Goal: Task Accomplishment & Management: Complete application form

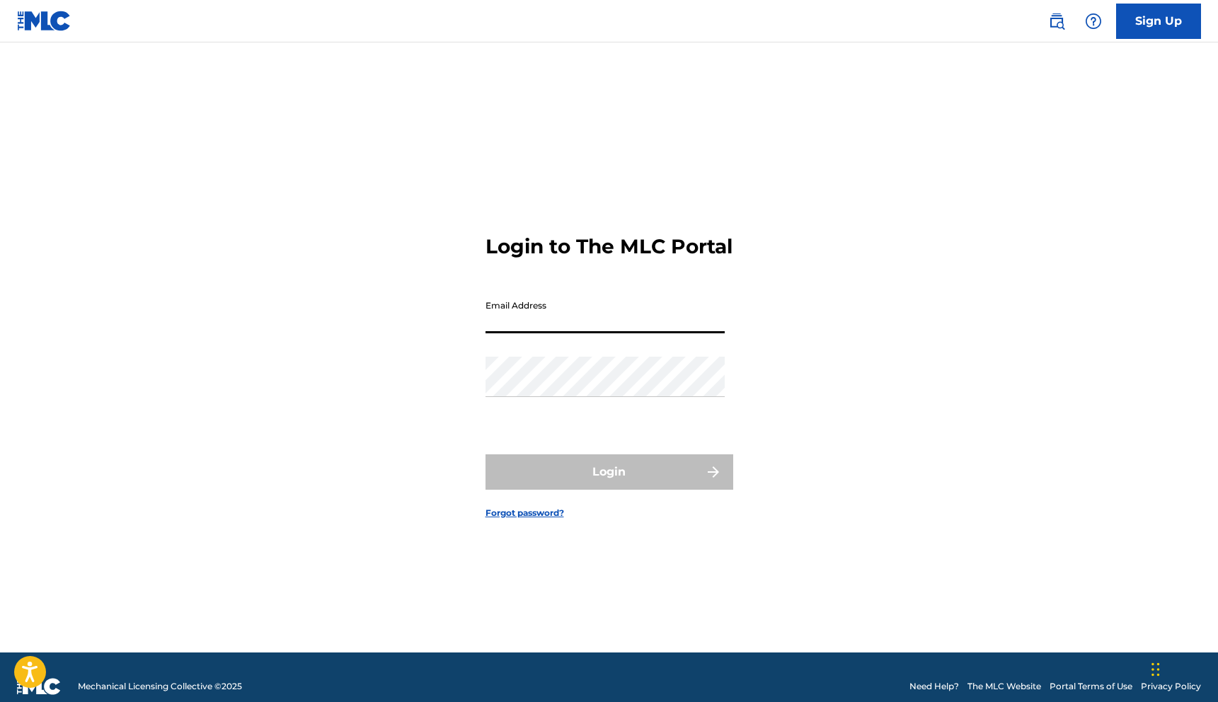
click at [609, 321] on input "Email Address" at bounding box center [604, 313] width 239 height 40
type input "[EMAIL_ADDRESS][DOMAIN_NAME]"
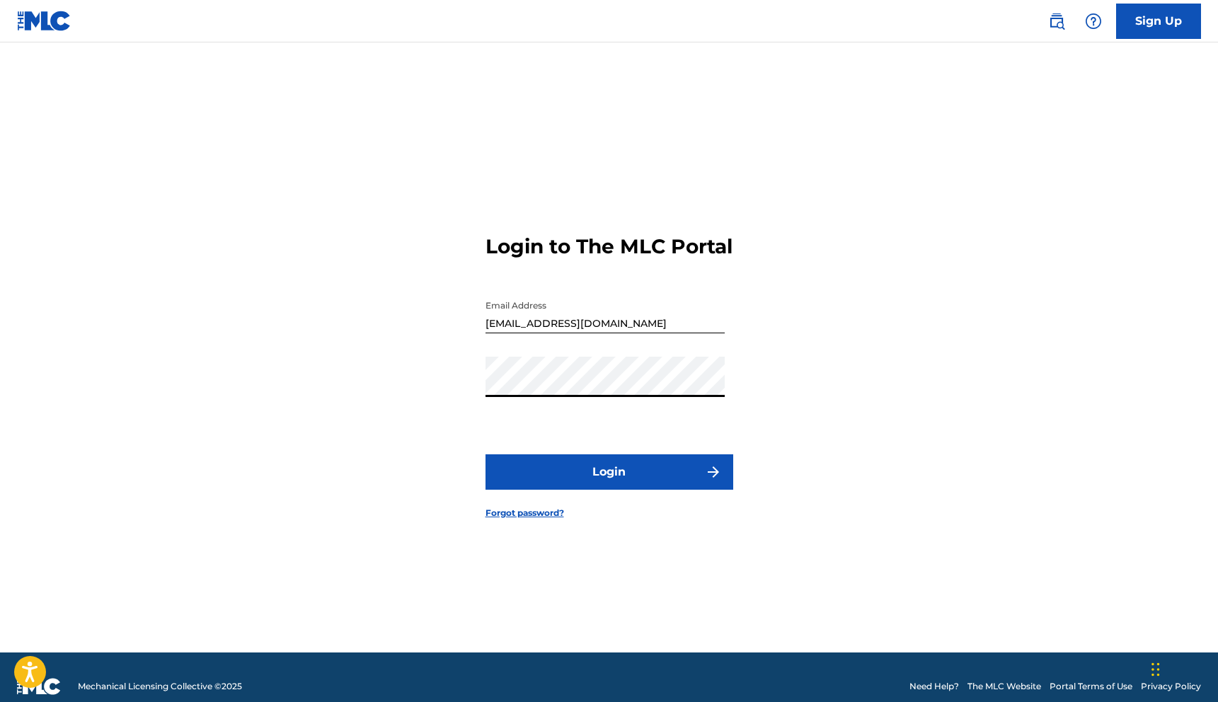
click at [621, 505] on form "Login to The MLC Portal Email Address [EMAIL_ADDRESS][DOMAIN_NAME] Password Log…" at bounding box center [609, 365] width 248 height 575
click at [621, 490] on button "Login" at bounding box center [609, 471] width 248 height 35
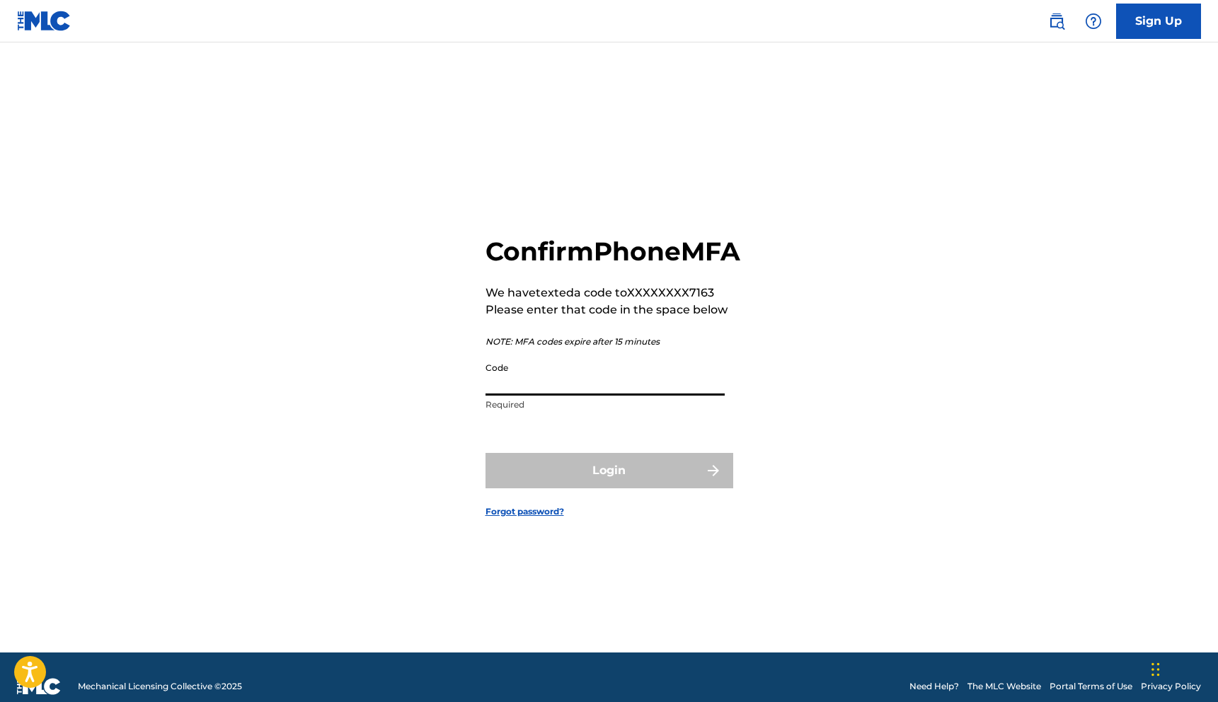
click at [580, 391] on input "Code" at bounding box center [604, 375] width 239 height 40
type input "729571"
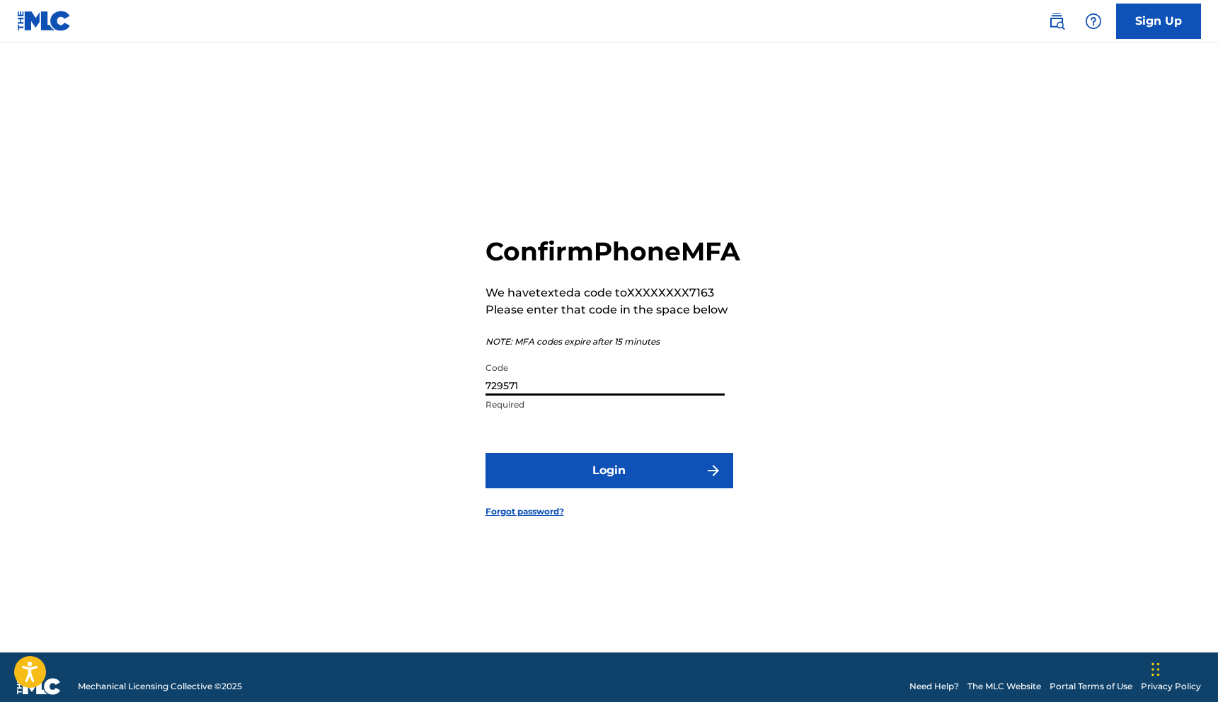
click at [576, 488] on button "Login" at bounding box center [609, 470] width 248 height 35
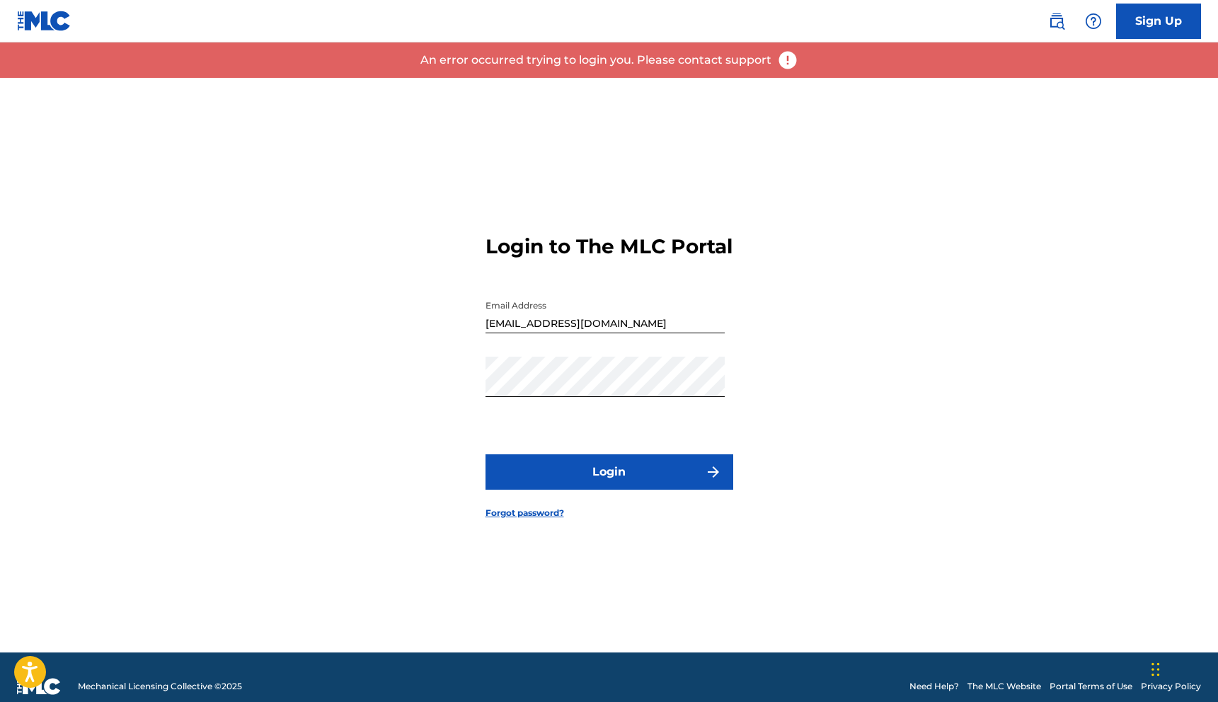
click at [561, 479] on button "Login" at bounding box center [609, 471] width 248 height 35
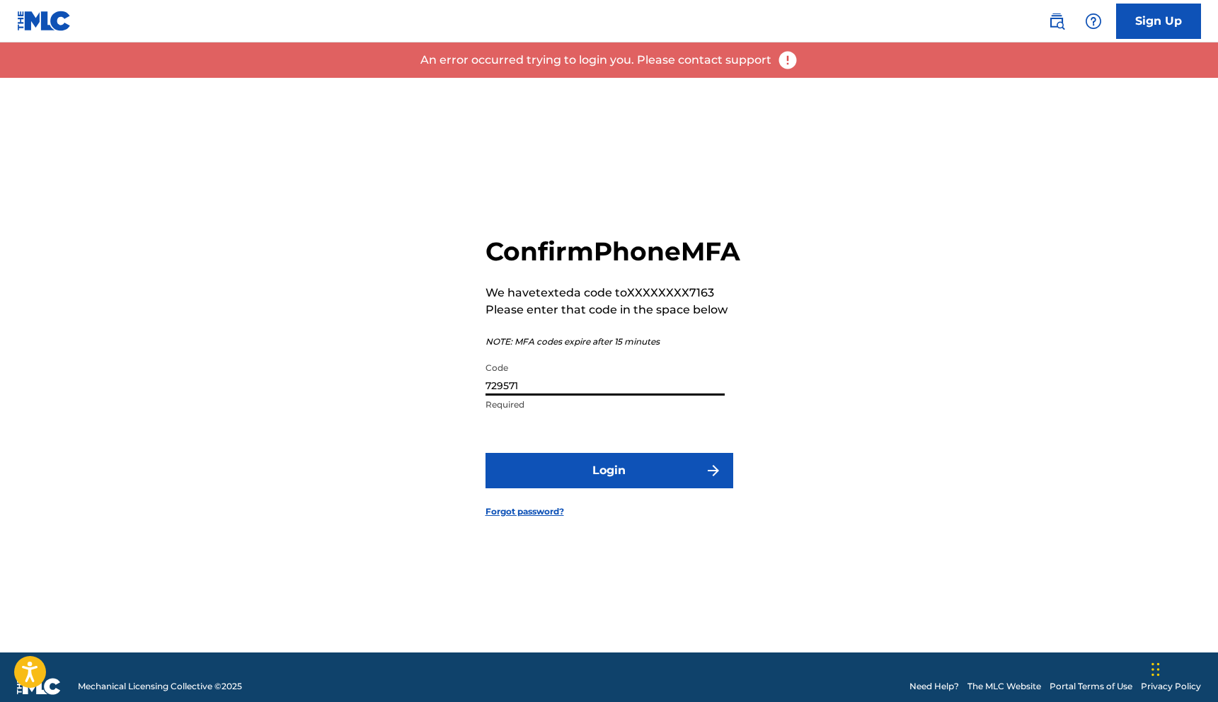
drag, startPoint x: 589, startPoint y: 395, endPoint x: 413, endPoint y: 391, distance: 176.2
click at [413, 391] on div "Confirm Phone MFA We have texted a code to XXXXXXXX7163 Please enter that code …" at bounding box center [609, 365] width 991 height 575
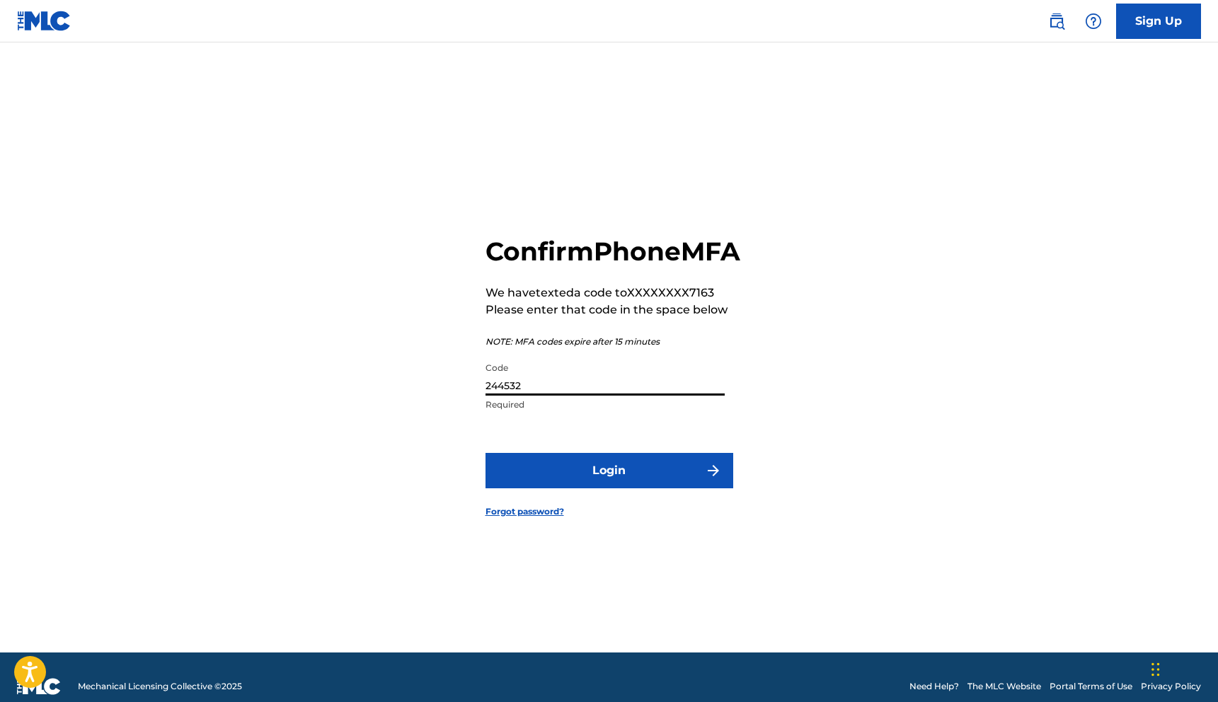
type input "244532"
click at [550, 480] on button "Login" at bounding box center [609, 470] width 248 height 35
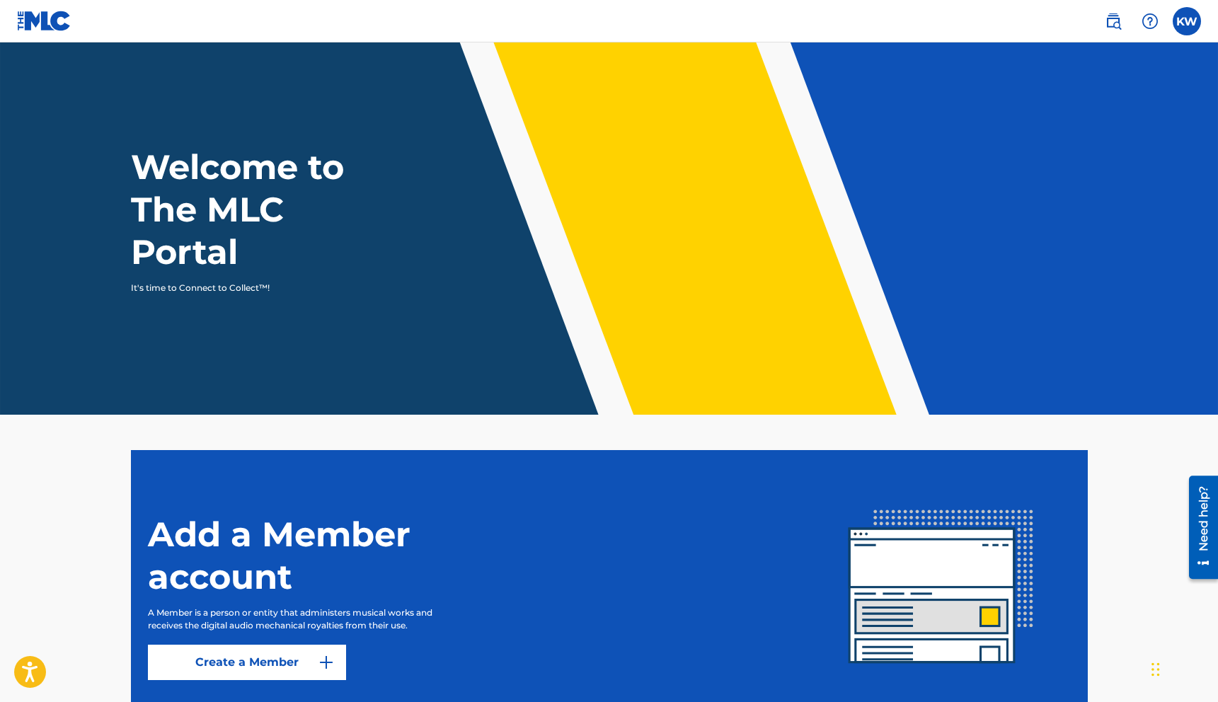
click at [1115, 17] on img at bounding box center [1113, 21] width 17 height 17
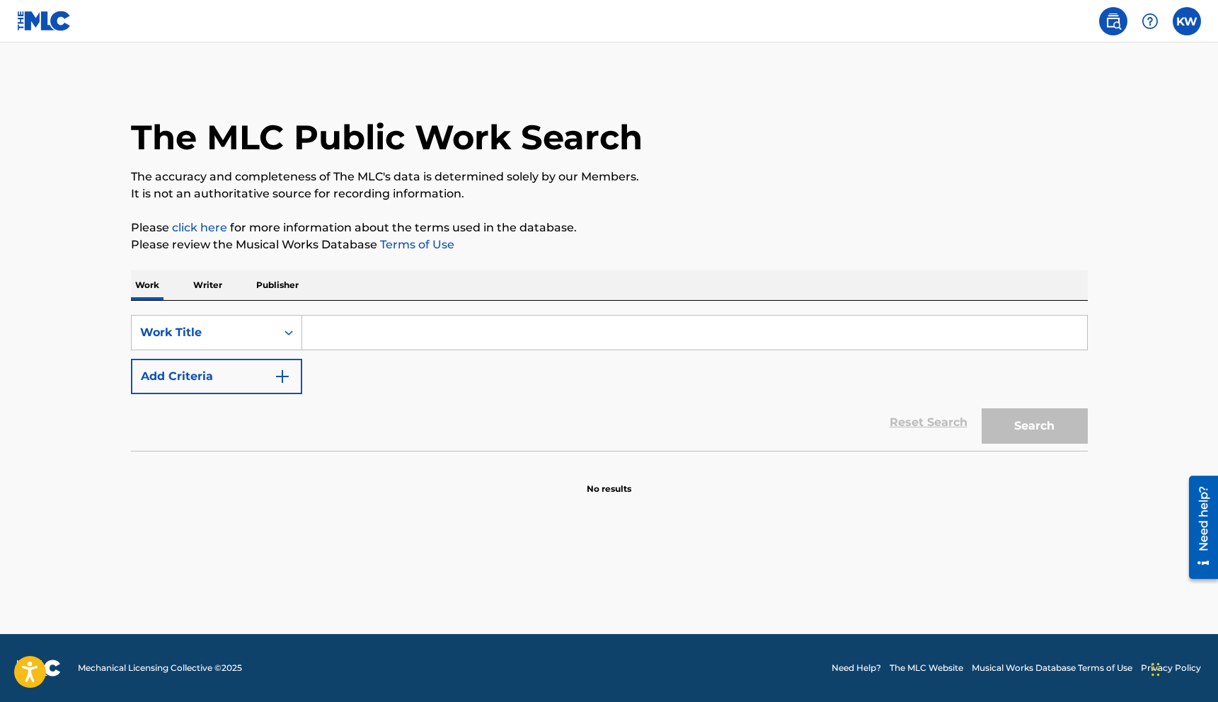
click at [40, 24] on img at bounding box center [44, 21] width 54 height 21
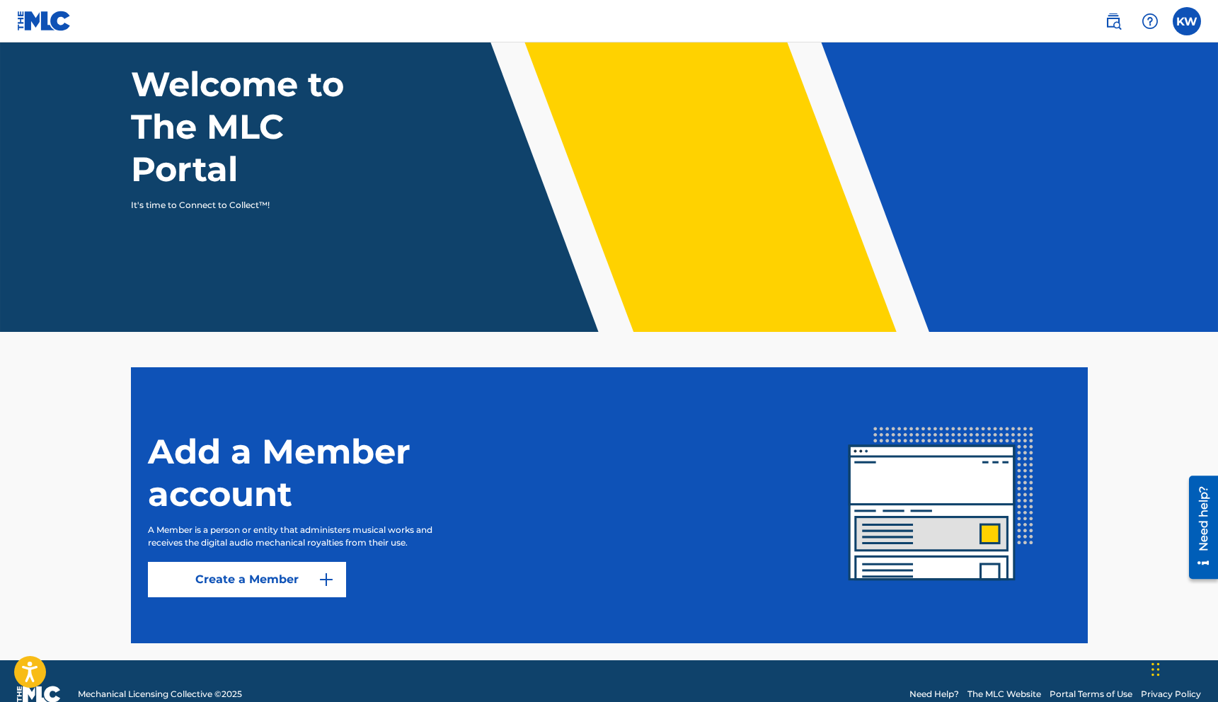
scroll to position [109, 0]
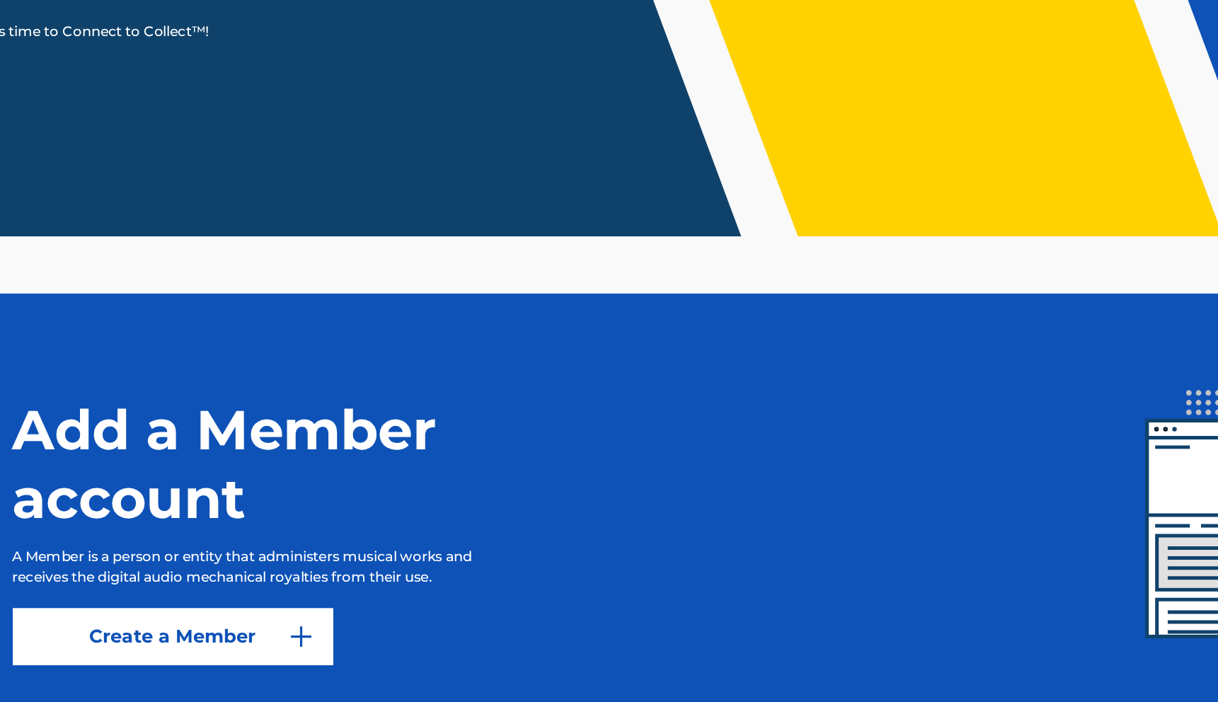
click at [327, 551] on img at bounding box center [326, 553] width 17 height 17
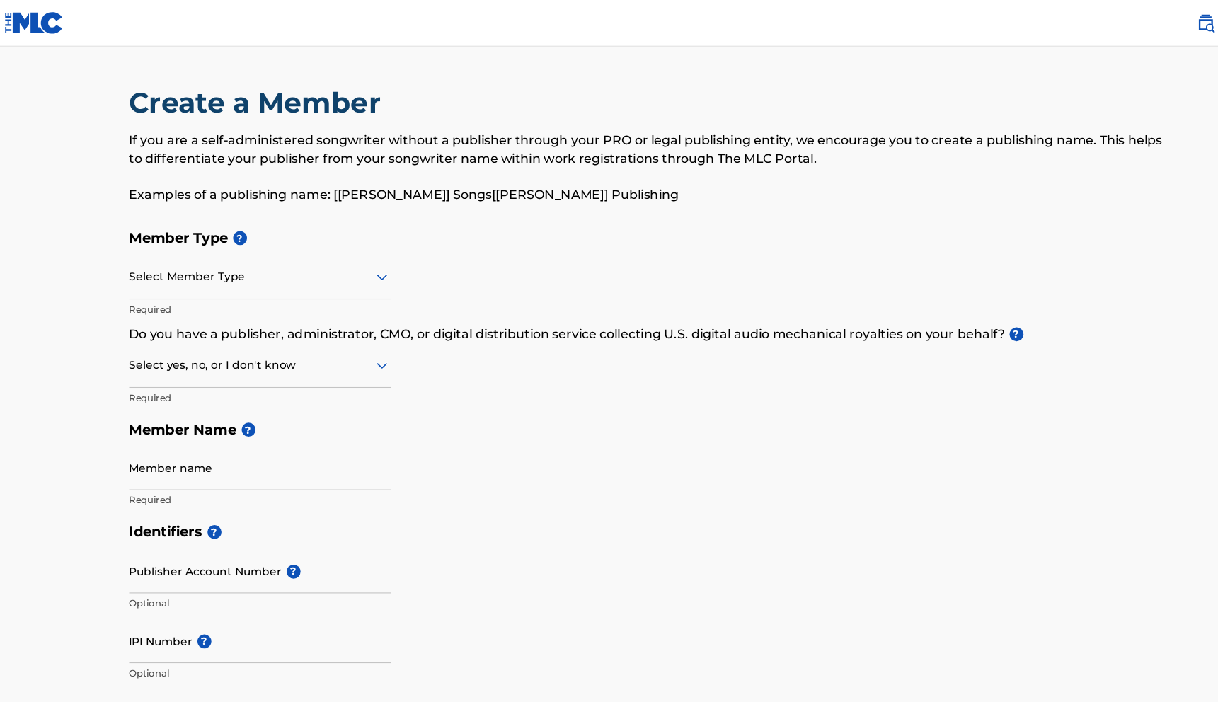
click at [225, 253] on div at bounding box center [250, 252] width 239 height 18
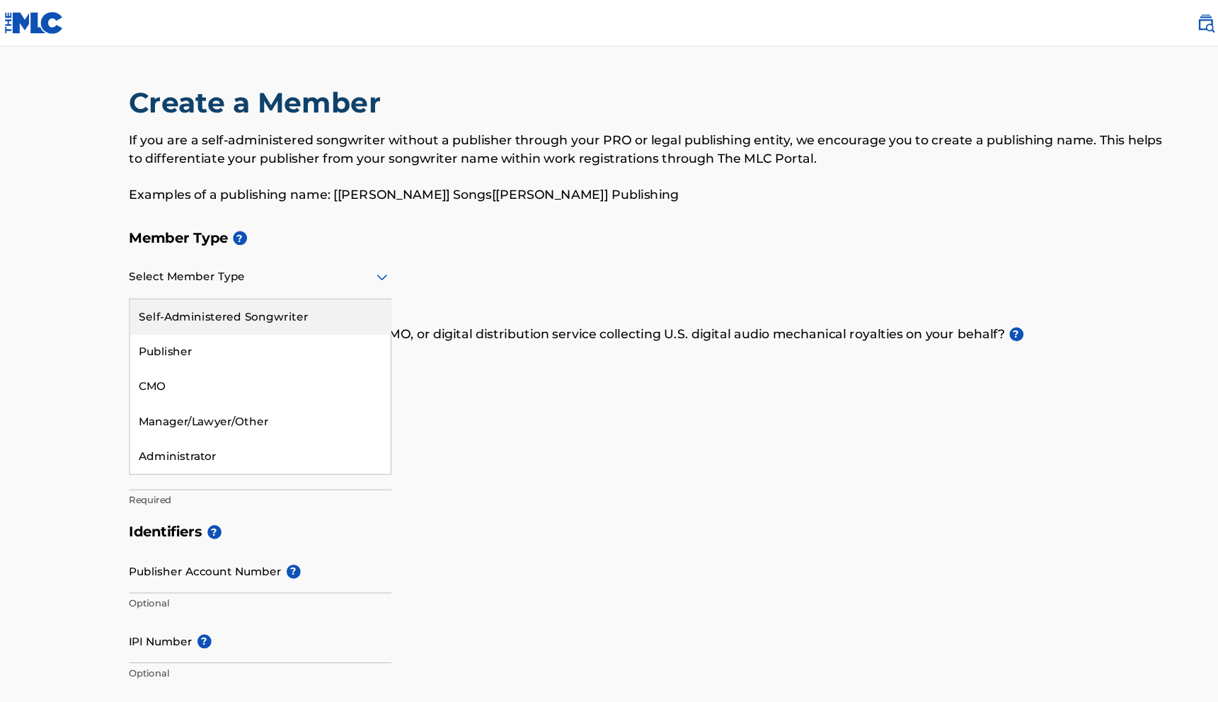
click at [219, 288] on div "Self-Administered Songwriter" at bounding box center [251, 289] width 238 height 32
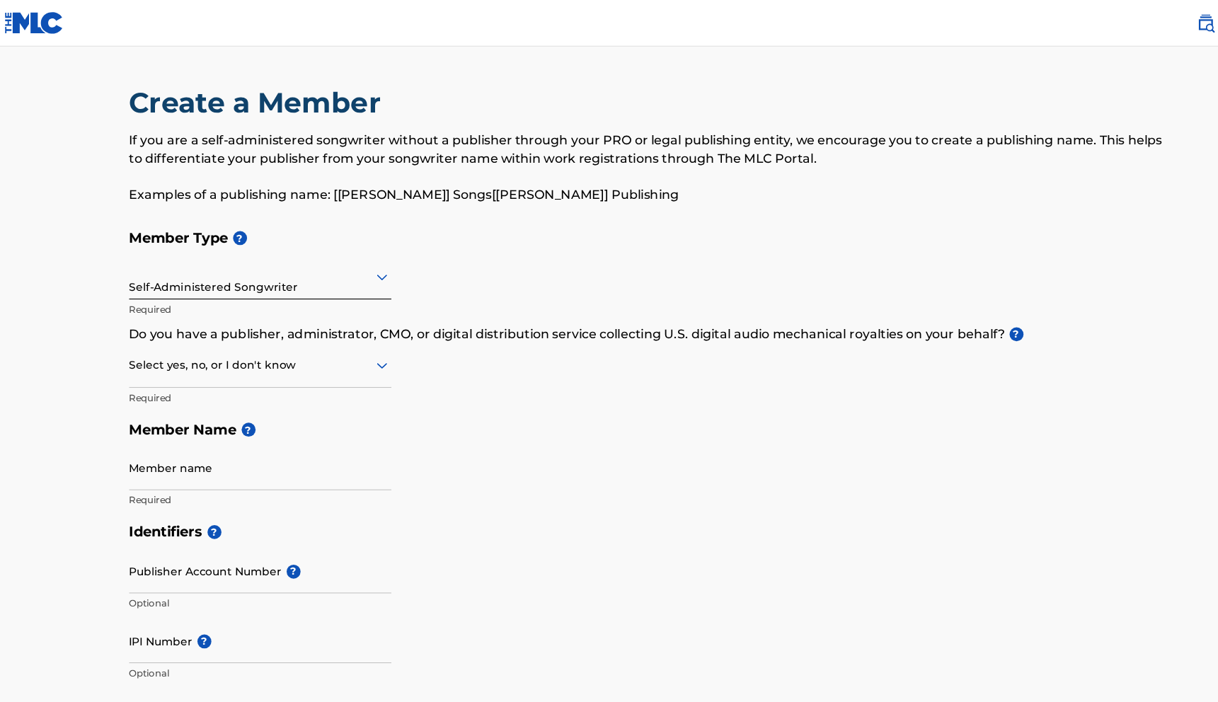
click at [212, 337] on div at bounding box center [250, 333] width 239 height 18
click at [200, 372] on div "Yes" at bounding box center [251, 370] width 238 height 32
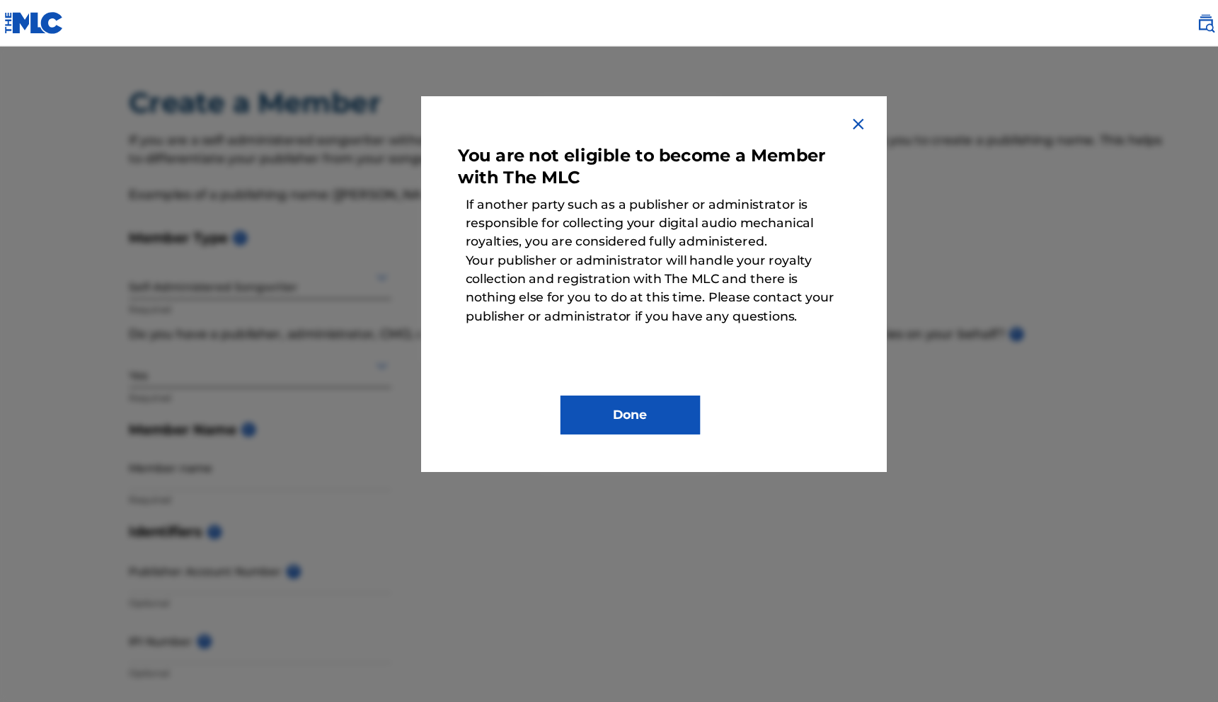
drag, startPoint x: 553, startPoint y: 367, endPoint x: 707, endPoint y: 255, distance: 190.9
click at [708, 255] on div "You are not eligible to become a Member with The MLC If another party such as a…" at bounding box center [609, 259] width 357 height 275
click at [797, 109] on img at bounding box center [796, 113] width 17 height 17
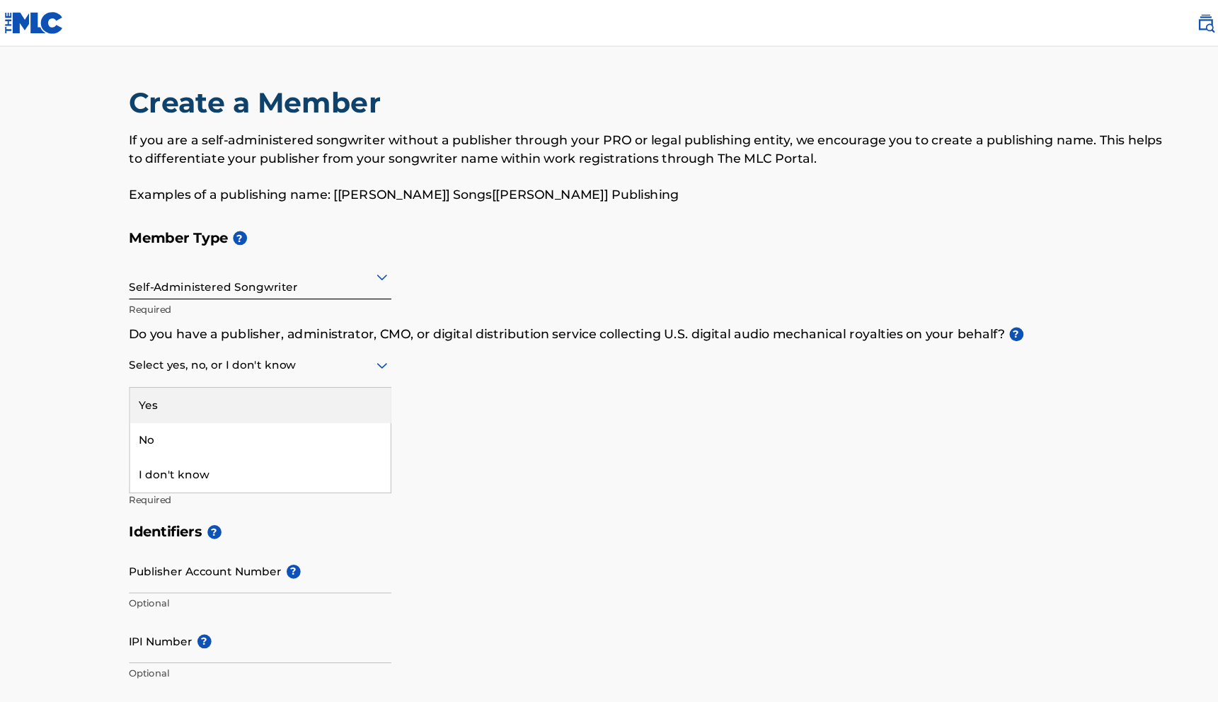
click at [322, 337] on div at bounding box center [250, 333] width 239 height 18
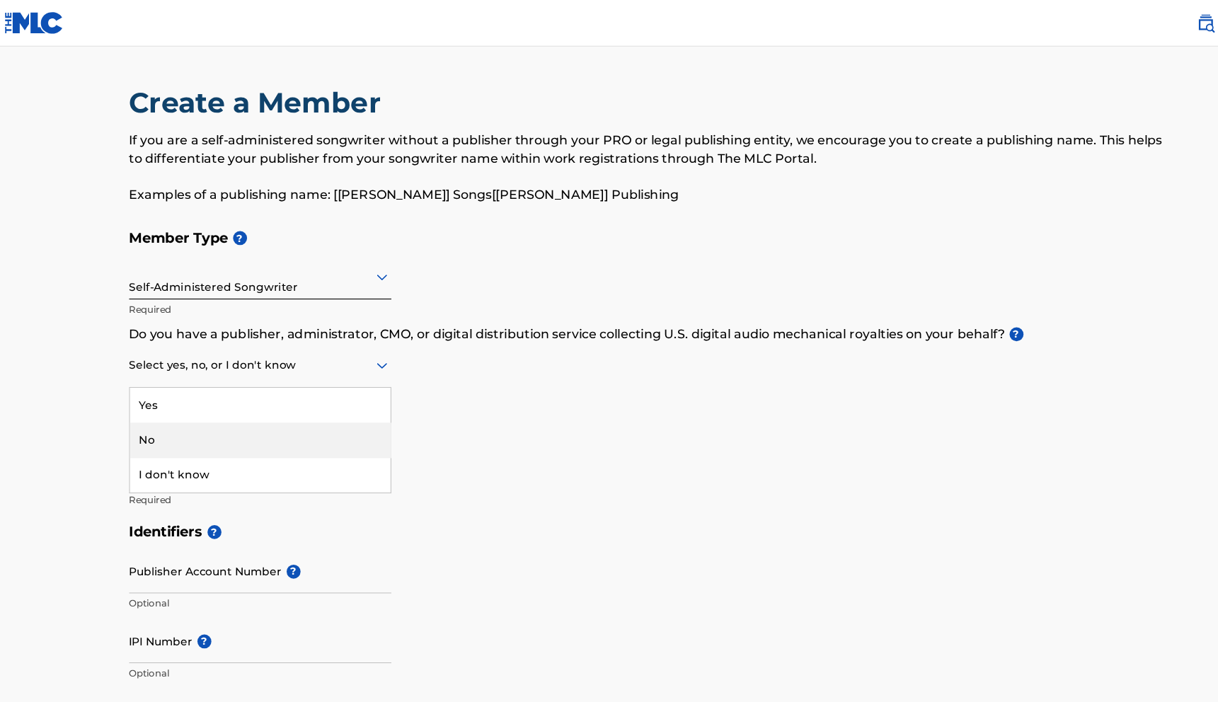
click at [281, 388] on div "No" at bounding box center [251, 402] width 238 height 32
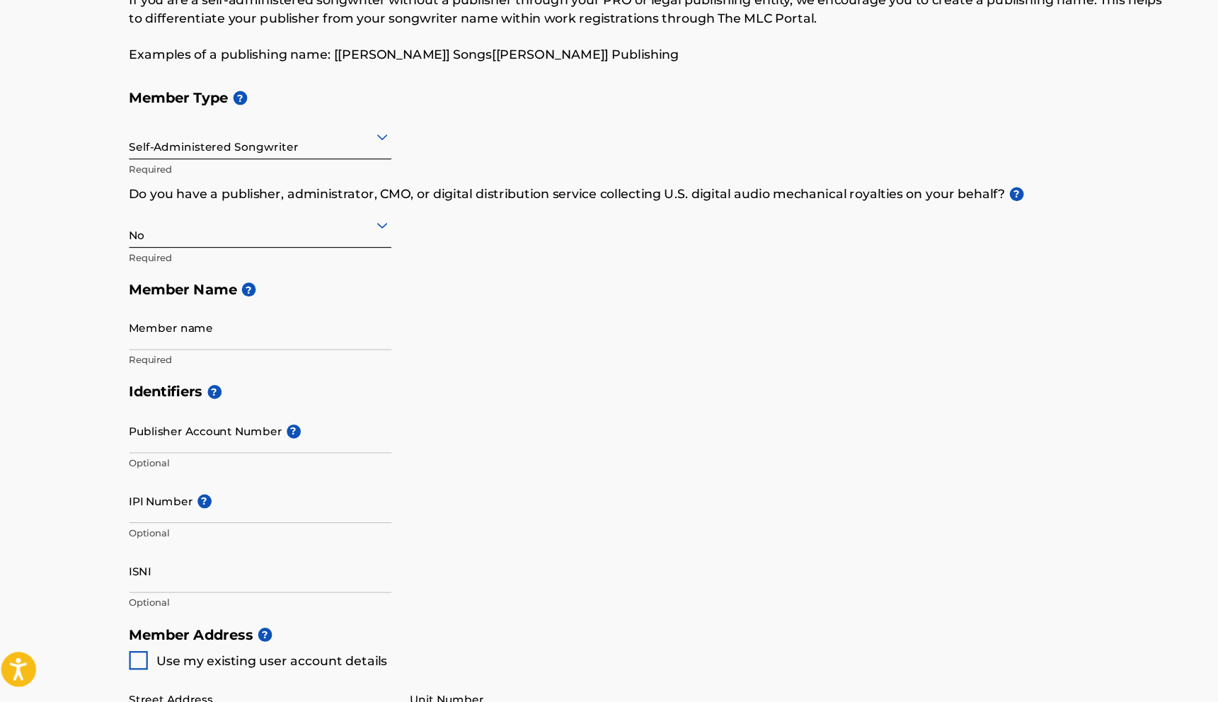
scroll to position [76, 0]
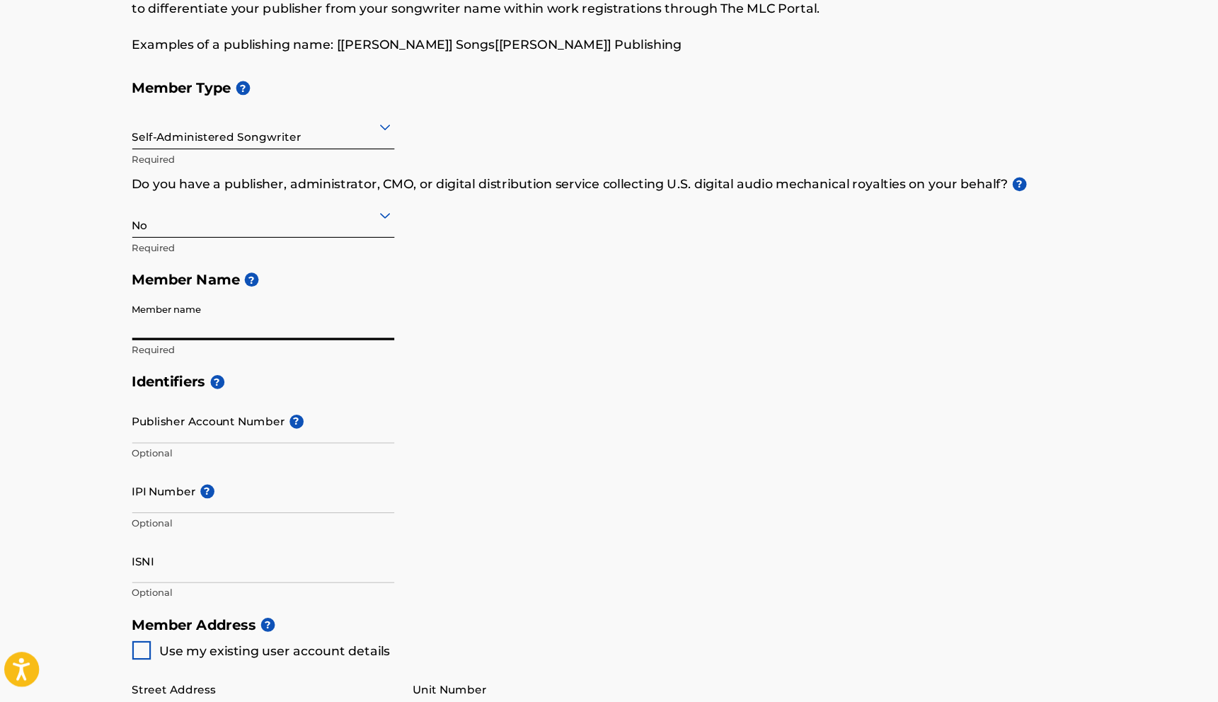
click at [307, 359] on input "Member name" at bounding box center [250, 351] width 239 height 40
click at [466, 326] on h5 "Member Name ?" at bounding box center [609, 316] width 957 height 30
click at [359, 183] on icon at bounding box center [361, 176] width 17 height 17
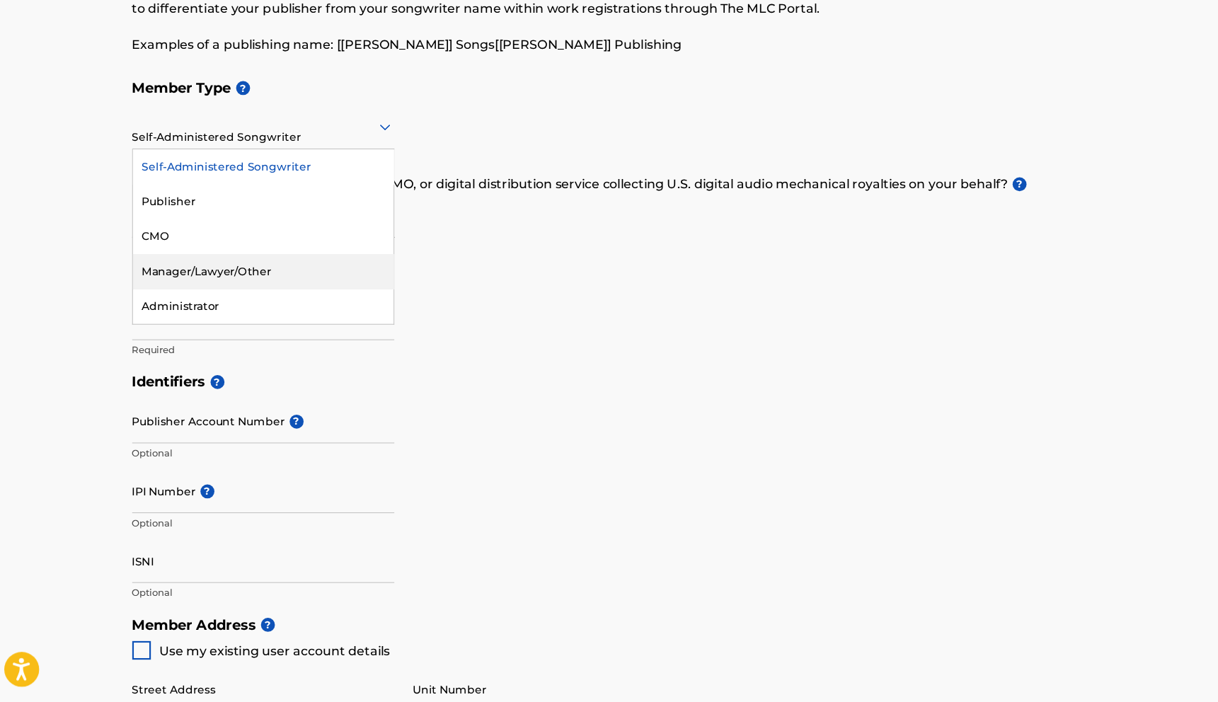
click at [251, 304] on div "Manager/Lawyer/Other" at bounding box center [251, 309] width 238 height 32
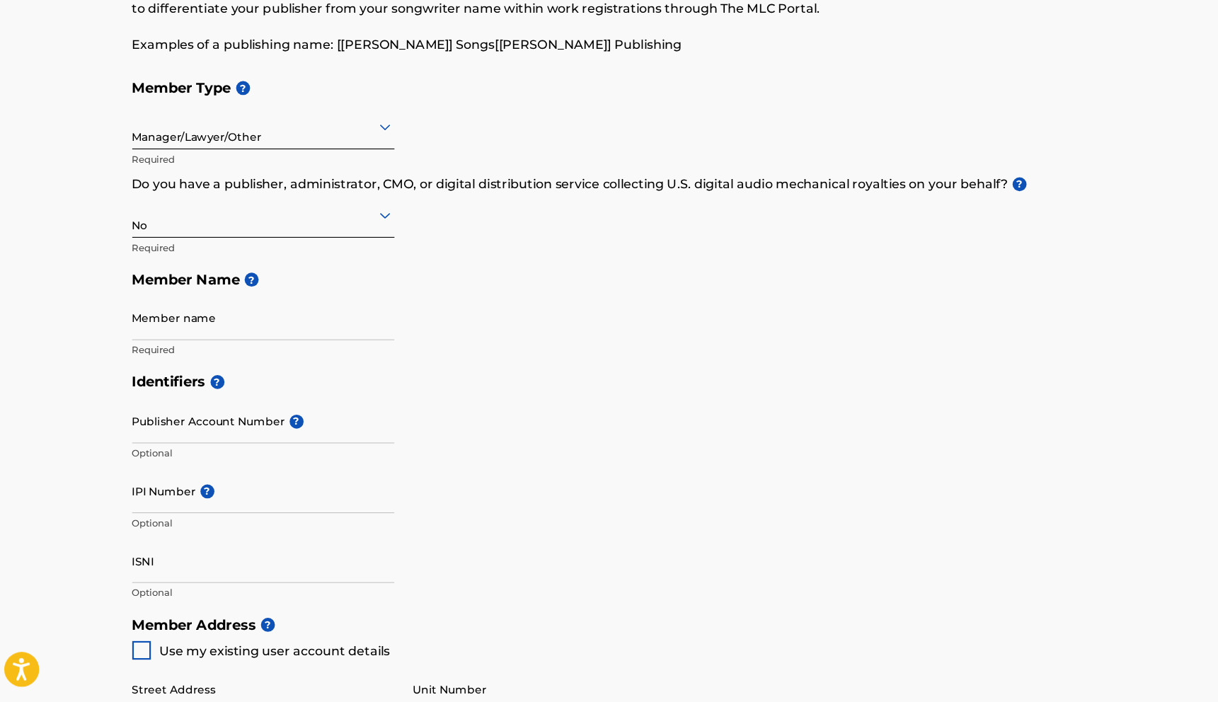
click at [274, 265] on div at bounding box center [250, 257] width 239 height 18
click at [253, 290] on div "Yes" at bounding box center [251, 294] width 238 height 32
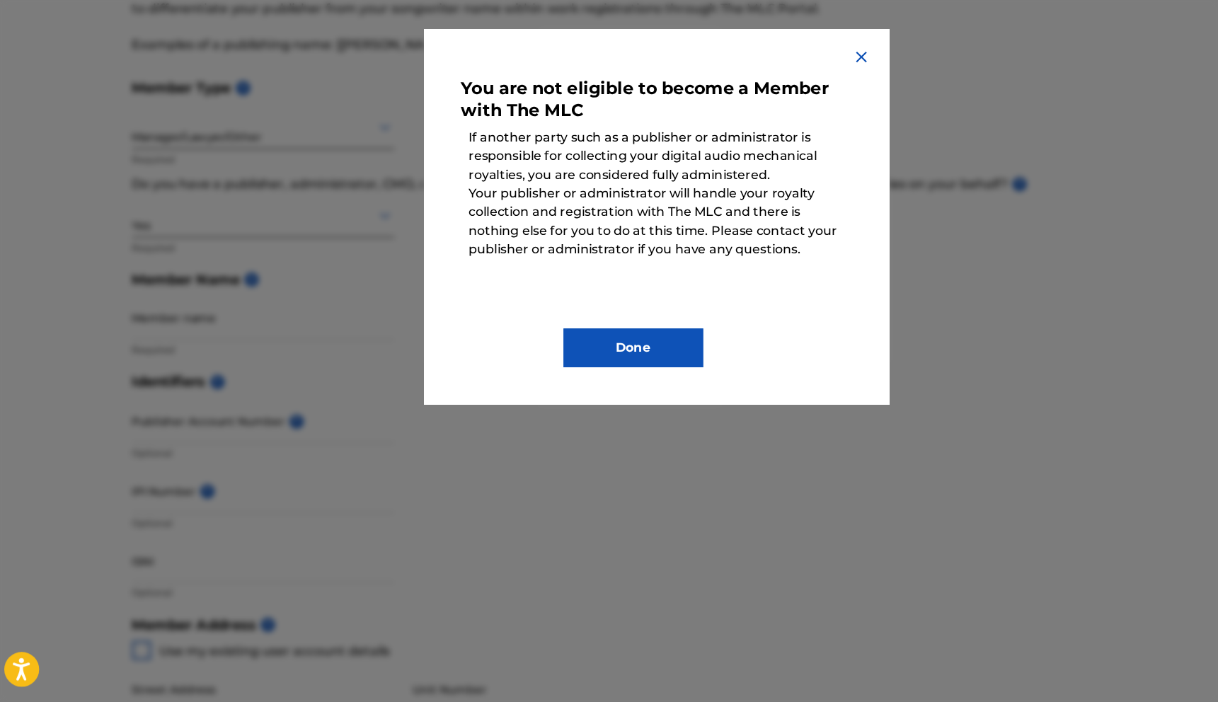
click at [792, 114] on img at bounding box center [796, 113] width 17 height 17
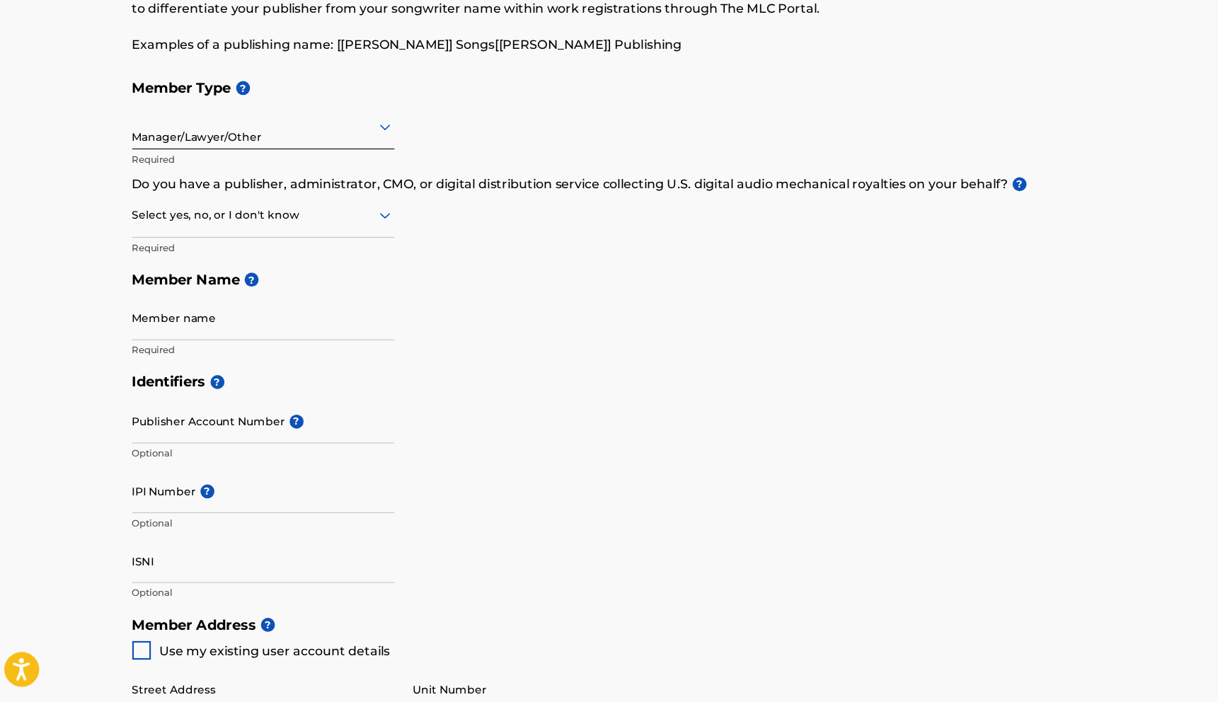
click at [288, 185] on div at bounding box center [250, 177] width 239 height 18
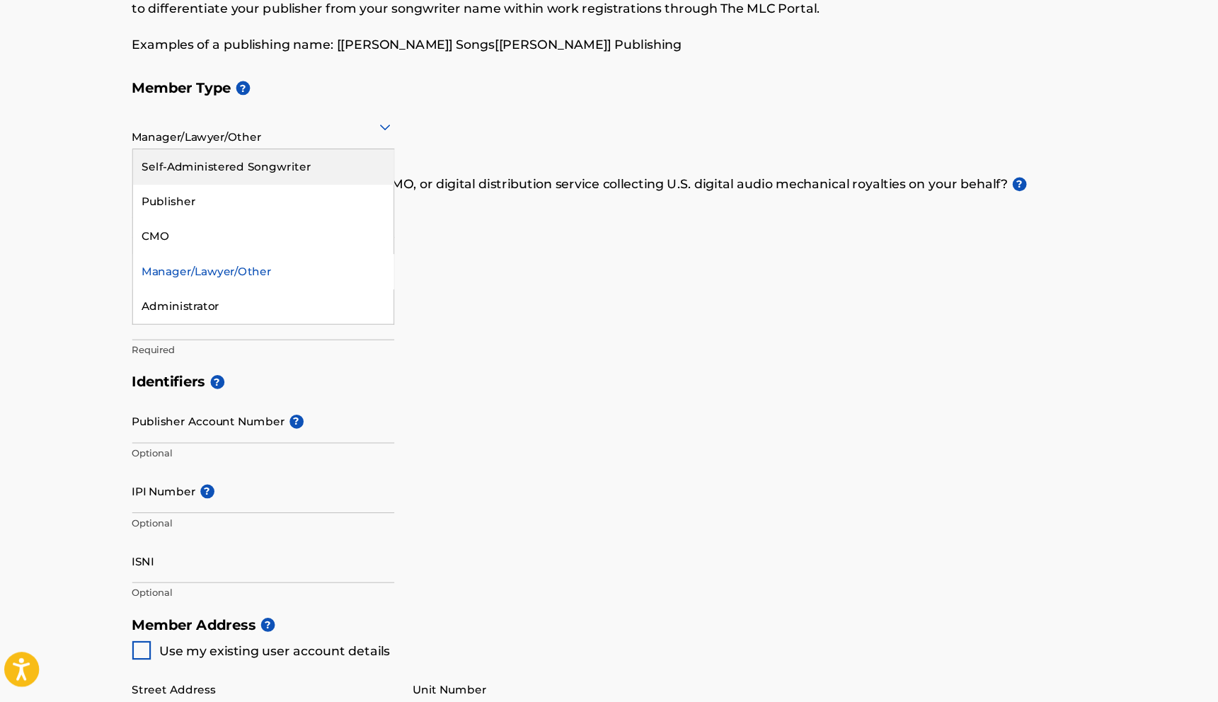
click at [248, 217] on div "Self-Administered Songwriter" at bounding box center [251, 213] width 238 height 32
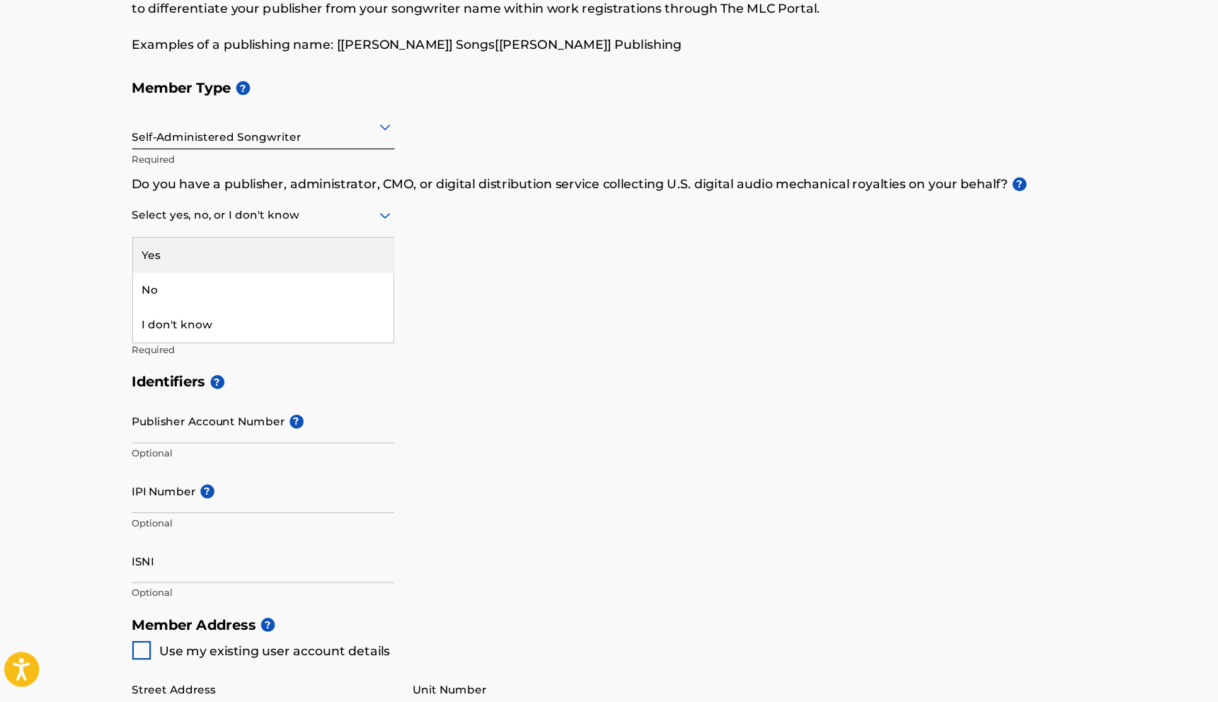
click at [209, 267] on div "Select yes, no, or I don't know" at bounding box center [250, 258] width 239 height 40
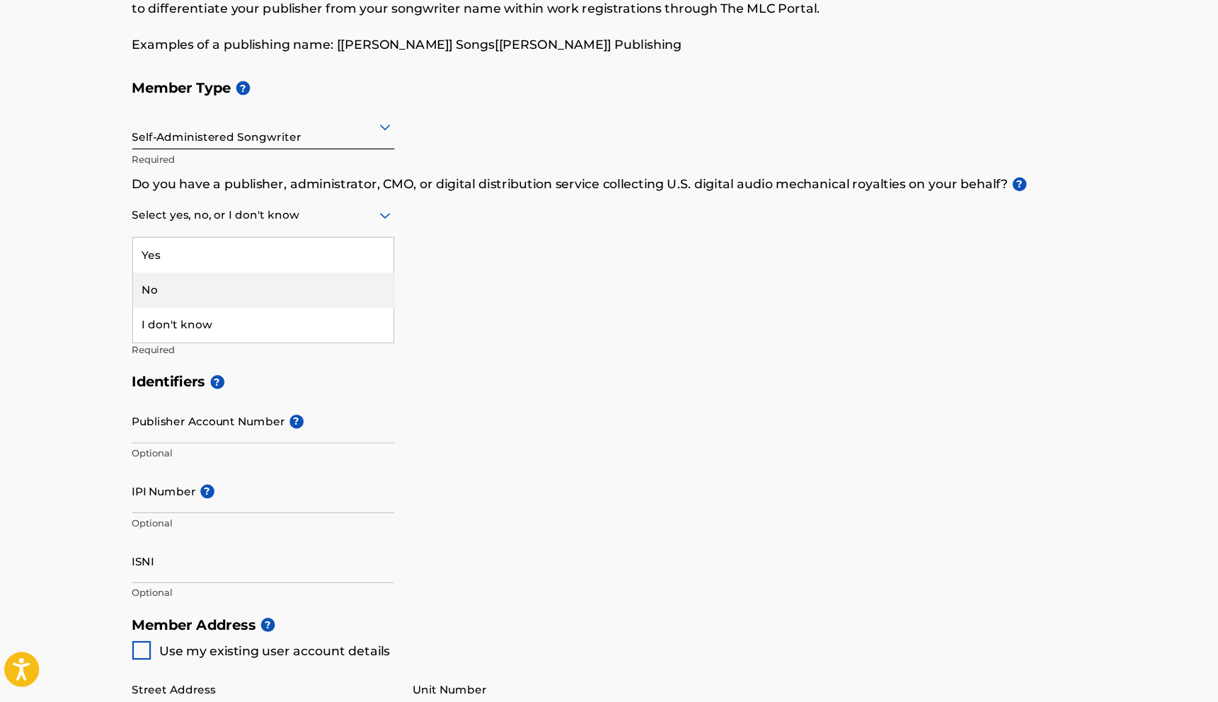
click at [166, 325] on div "No" at bounding box center [251, 326] width 238 height 32
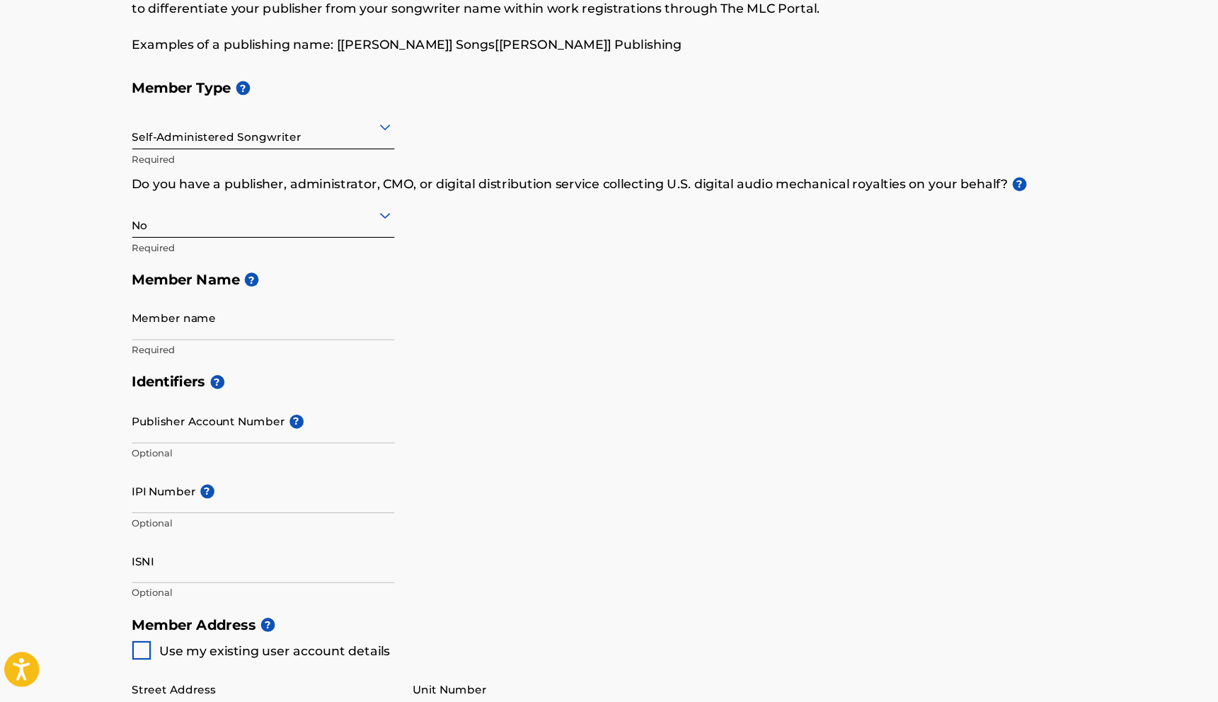
click at [190, 362] on input "Member name" at bounding box center [250, 351] width 239 height 40
type input "[PERSON_NAME]"
type input "[STREET_ADDRESS]"
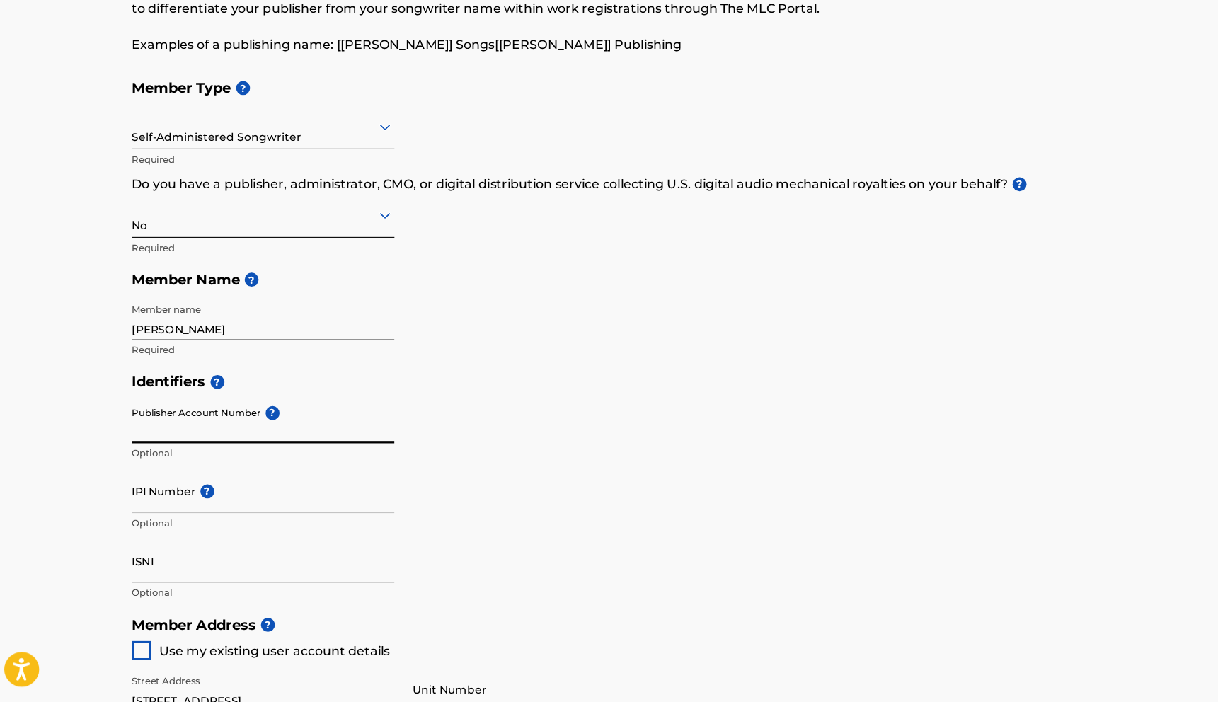
click at [241, 455] on input "Publisher Account Number ?" at bounding box center [250, 445] width 239 height 40
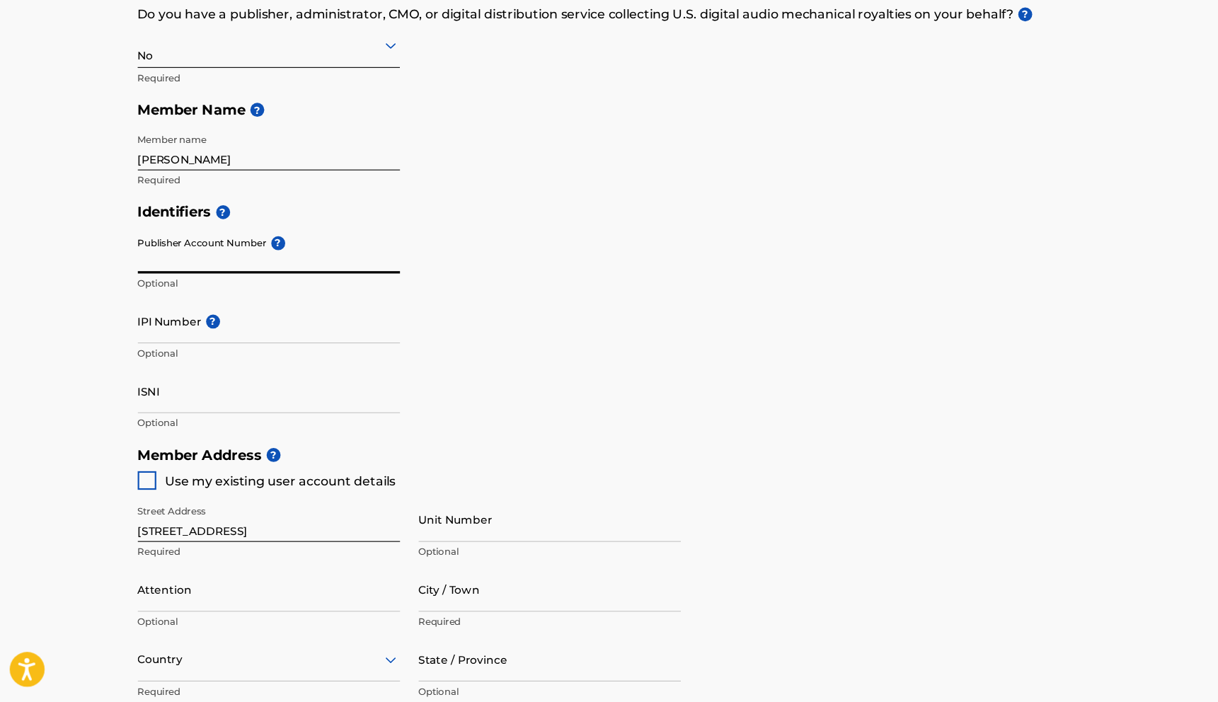
scroll to position [252, 0]
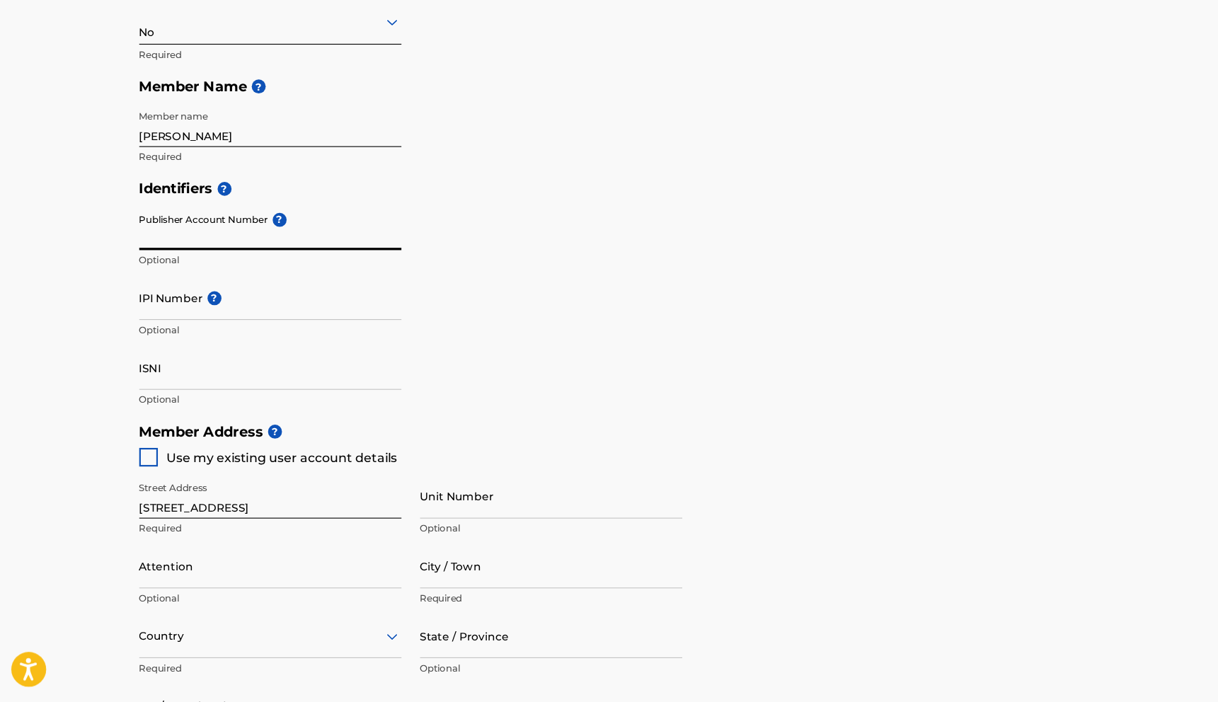
click at [234, 342] on input "IPI Number ?" at bounding box center [250, 333] width 239 height 40
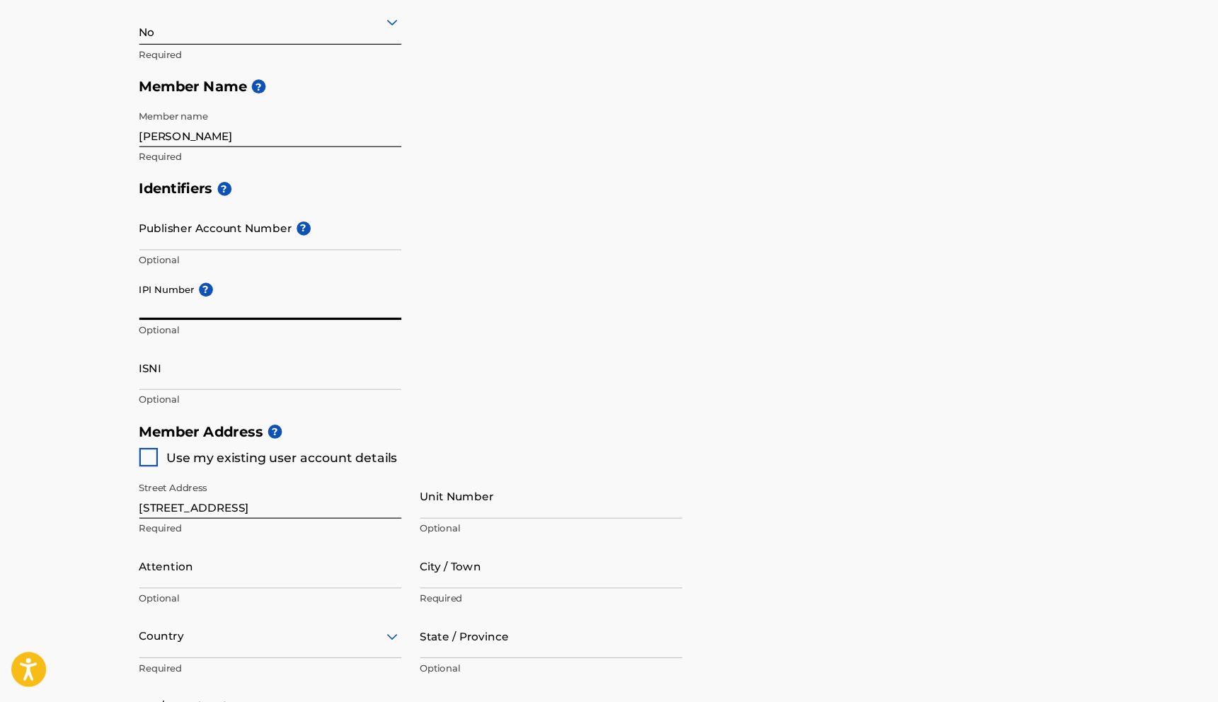
paste input "541248666"
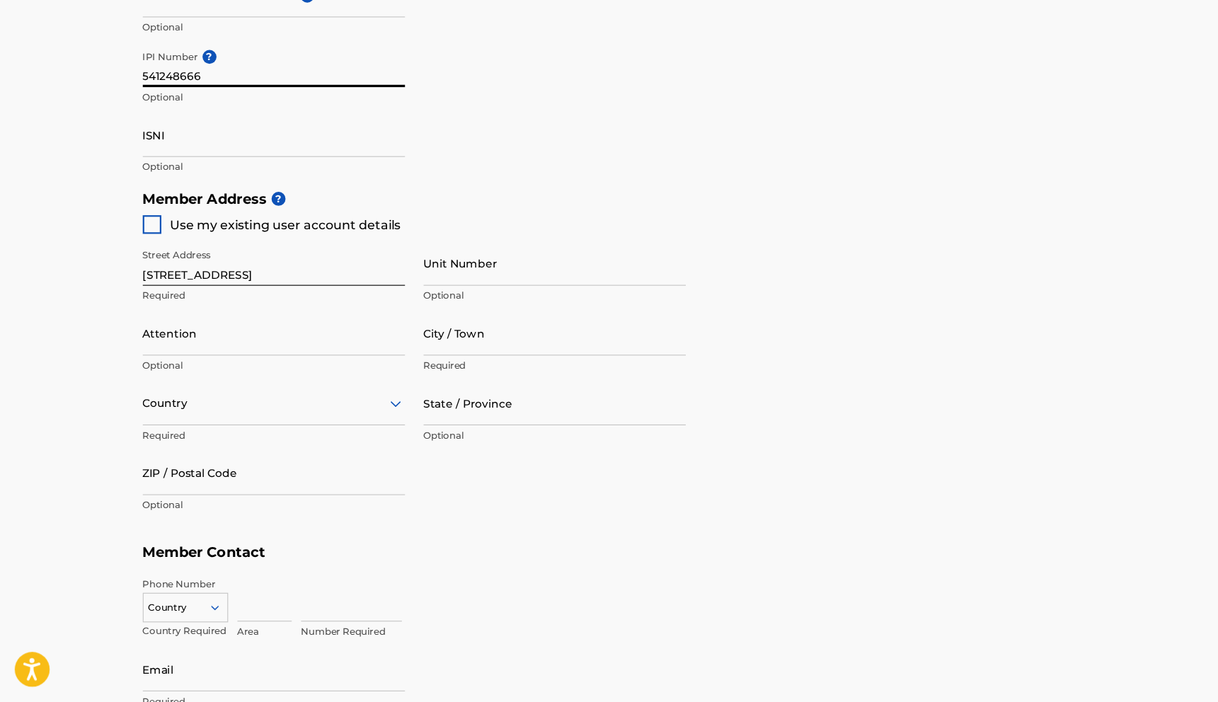
scroll to position [476, 0]
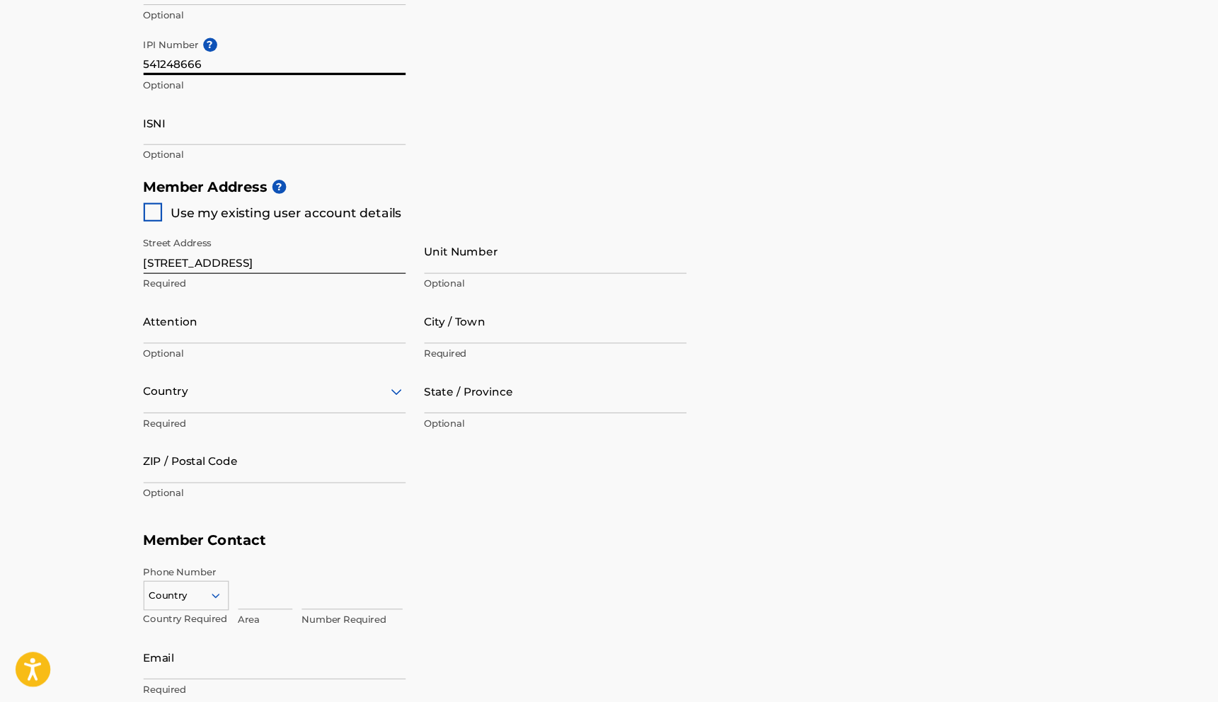
type input "541248666"
click at [141, 251] on div at bounding box center [139, 254] width 17 height 17
type input "[GEOGRAPHIC_DATA]"
type input "08016"
type input "609"
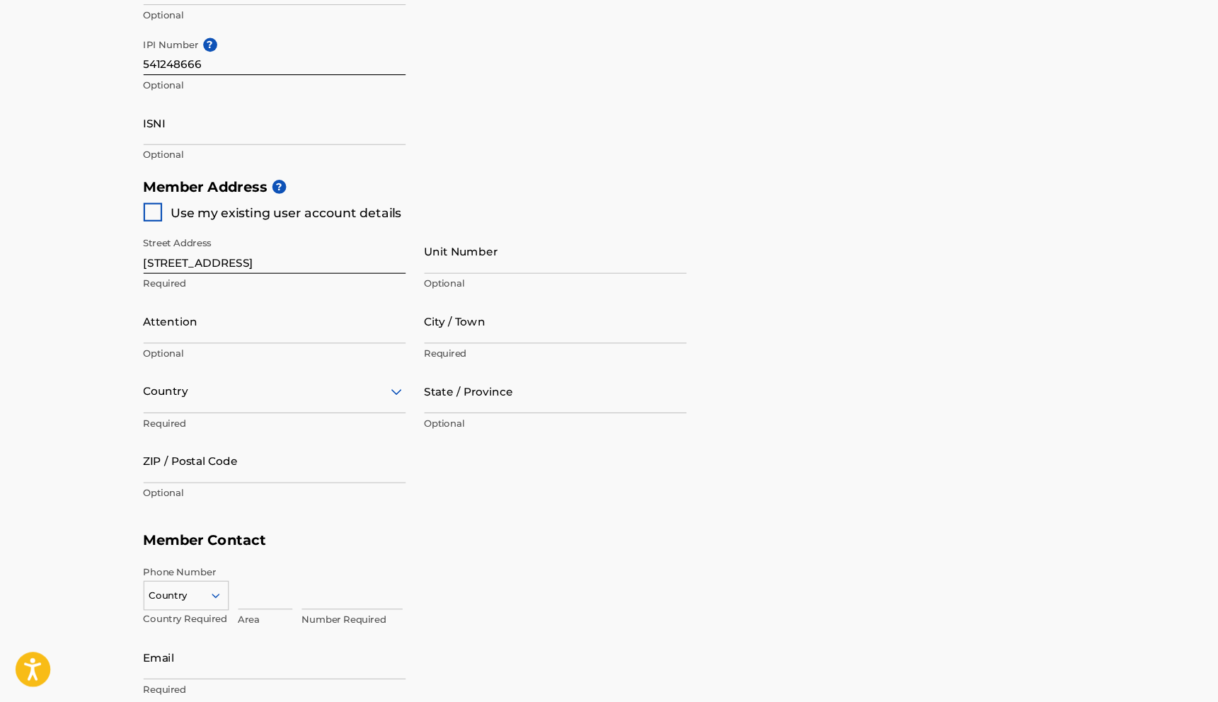
type input "3417163"
type input "[EMAIL_ADDRESS][DOMAIN_NAME]"
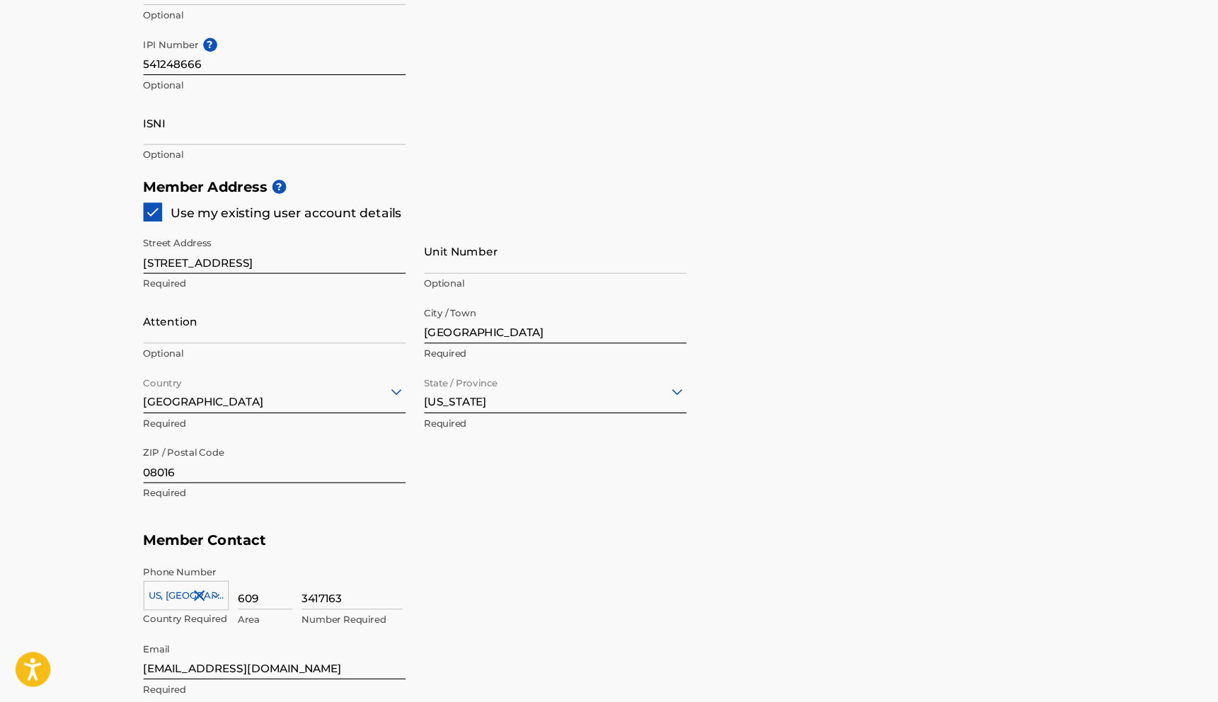
scroll to position [613, 0]
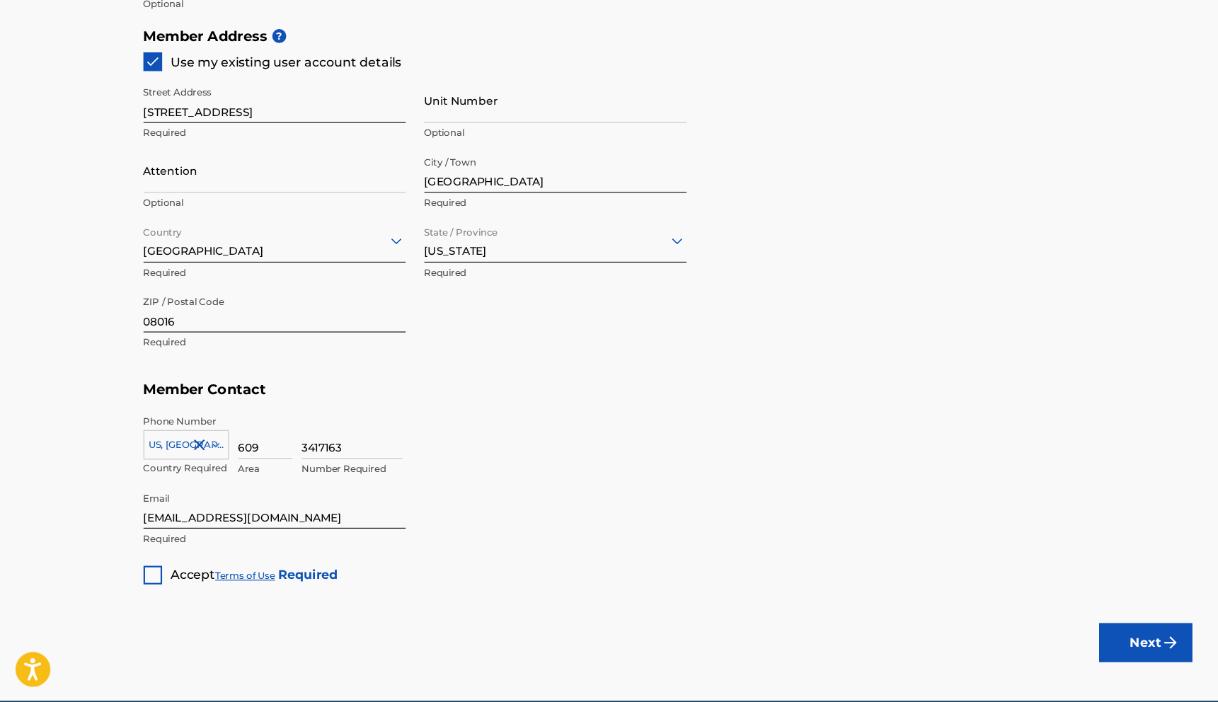
click at [133, 585] on div at bounding box center [139, 585] width 17 height 17
click at [1055, 647] on button "Next" at bounding box center [1045, 647] width 85 height 35
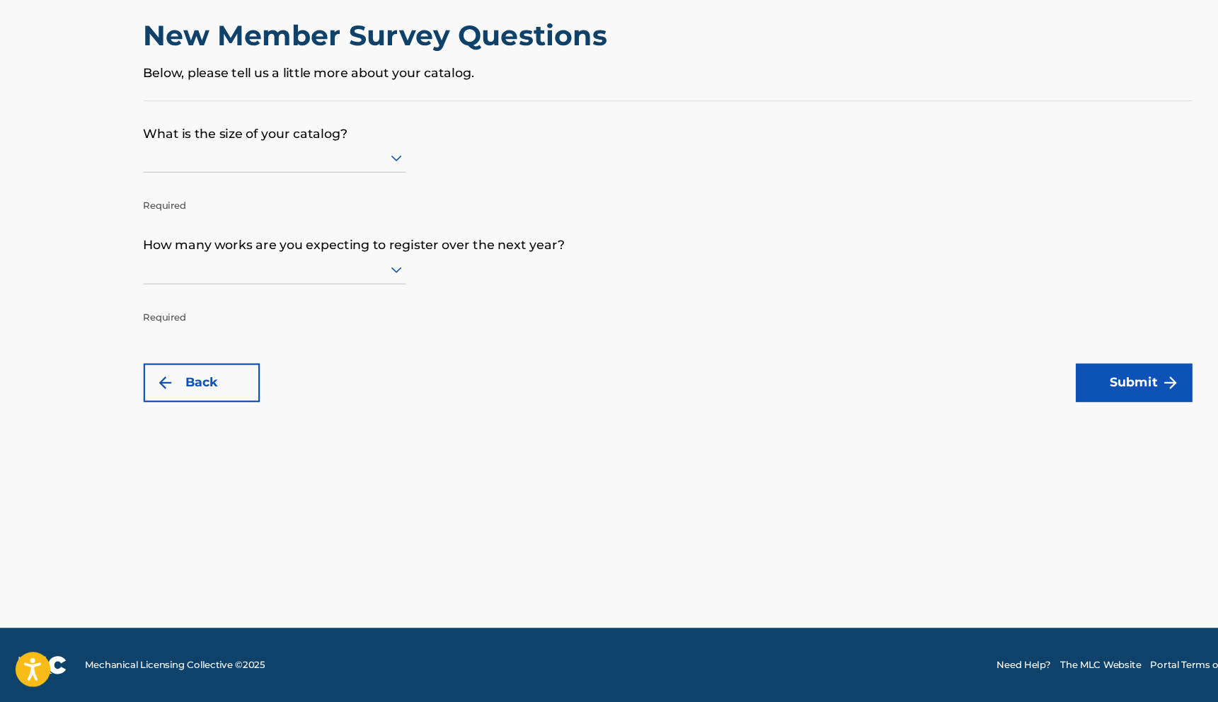
click at [346, 205] on div at bounding box center [250, 205] width 239 height 18
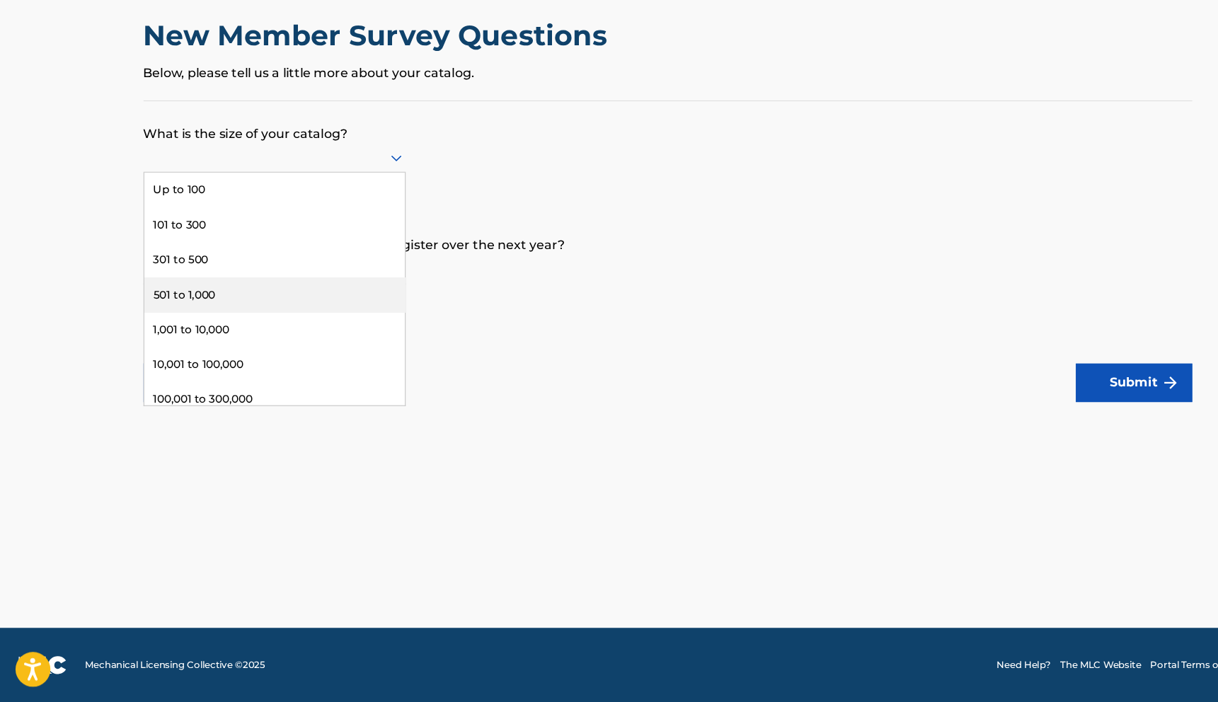
click at [224, 327] on div "501 to 1,000" at bounding box center [251, 330] width 238 height 32
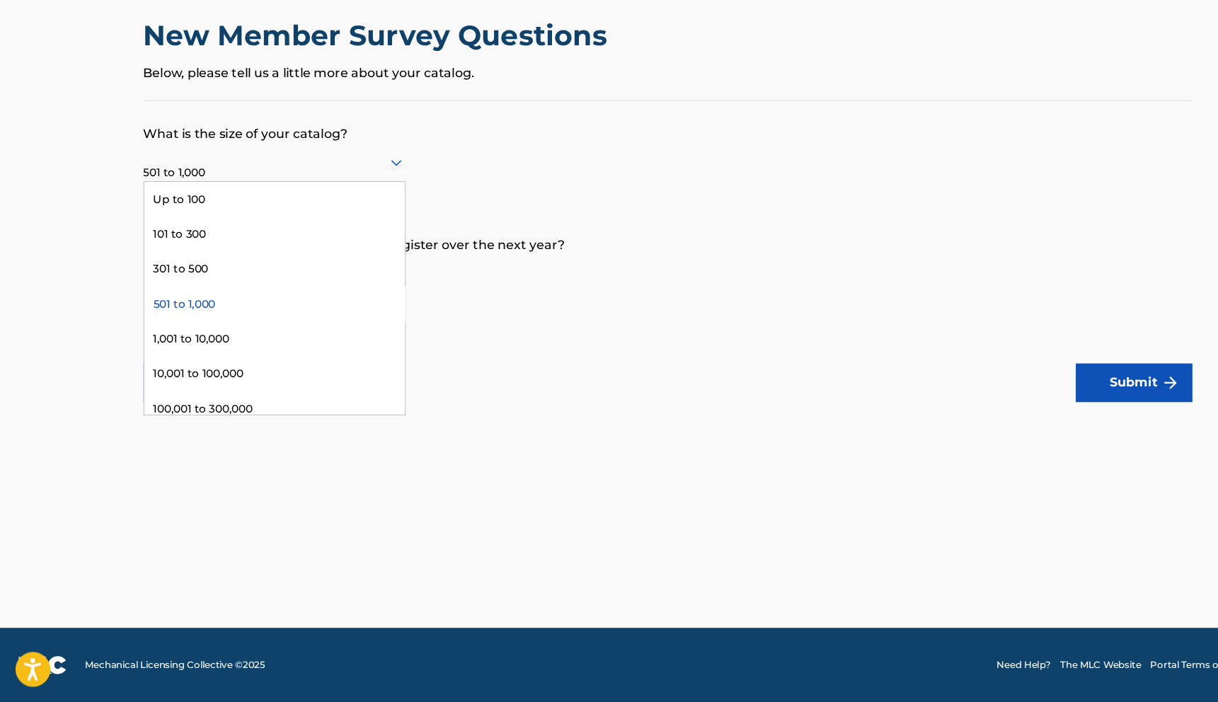
click at [310, 217] on div at bounding box center [250, 209] width 239 height 18
click at [206, 371] on div "1,001 to 10,000" at bounding box center [251, 371] width 238 height 32
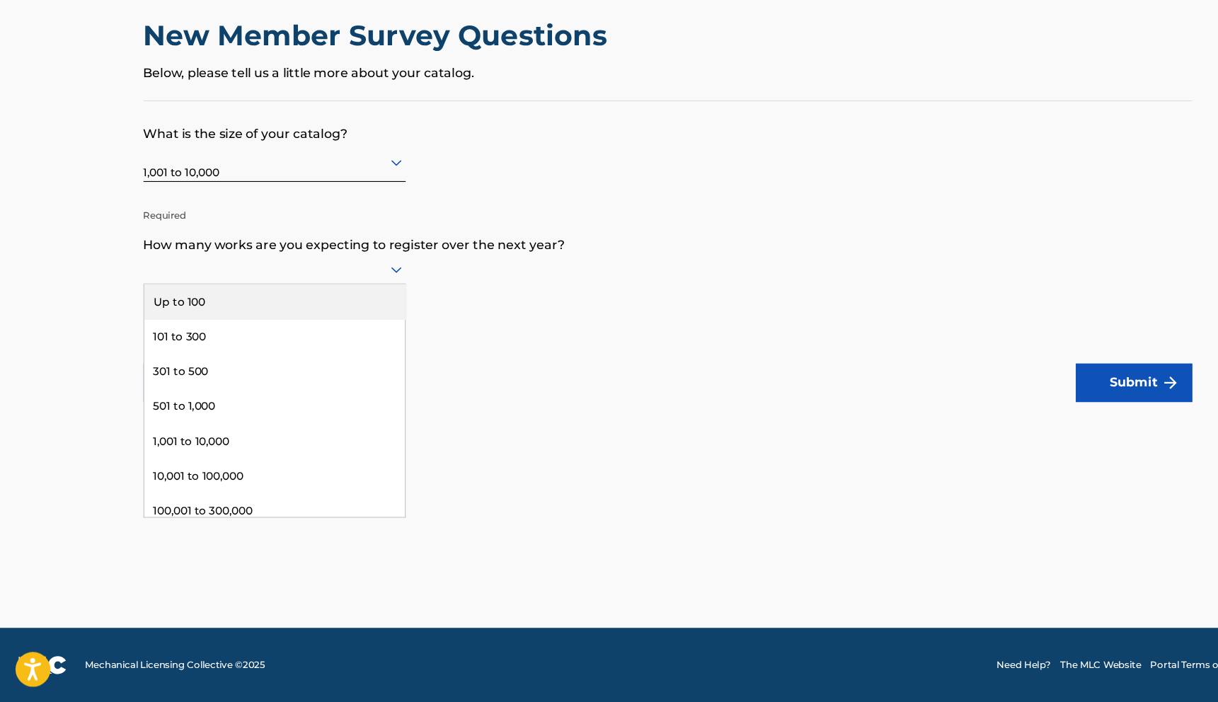
click at [264, 301] on div at bounding box center [250, 307] width 239 height 18
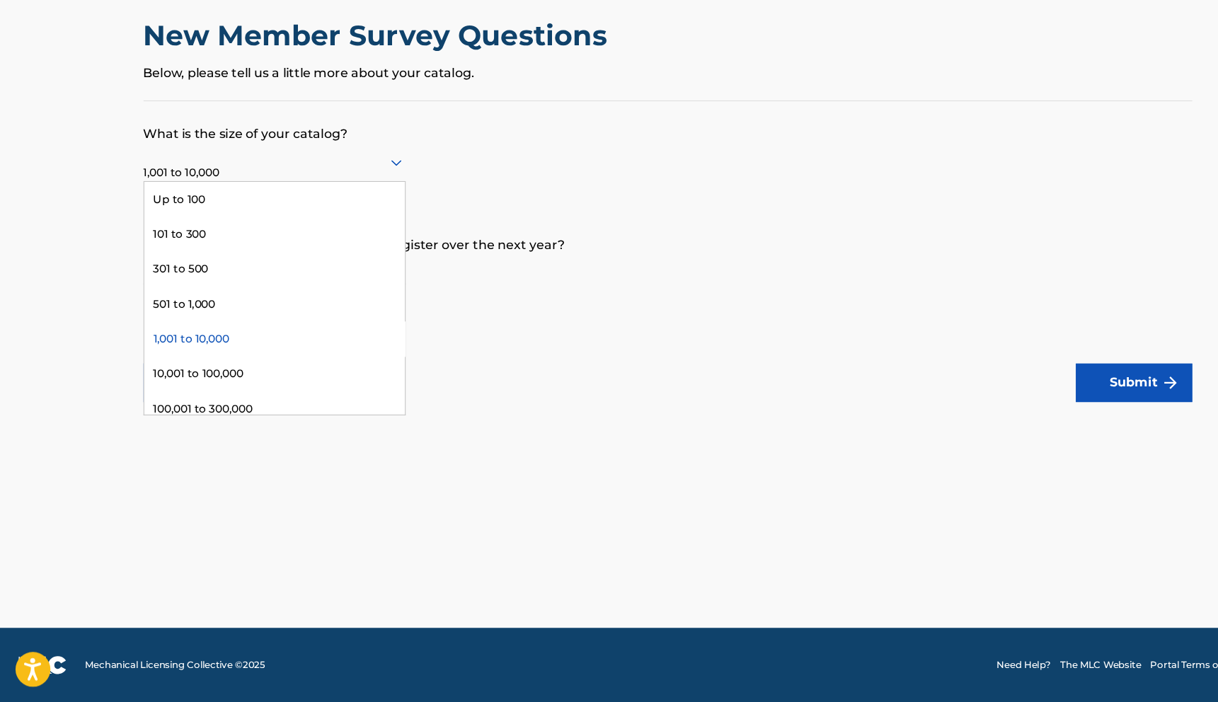
click at [319, 215] on div at bounding box center [250, 209] width 239 height 18
click at [490, 216] on form "What is the size of your catalog? 1,001 to 10,000 selected, 5 of 9. 9 results a…" at bounding box center [609, 291] width 957 height 275
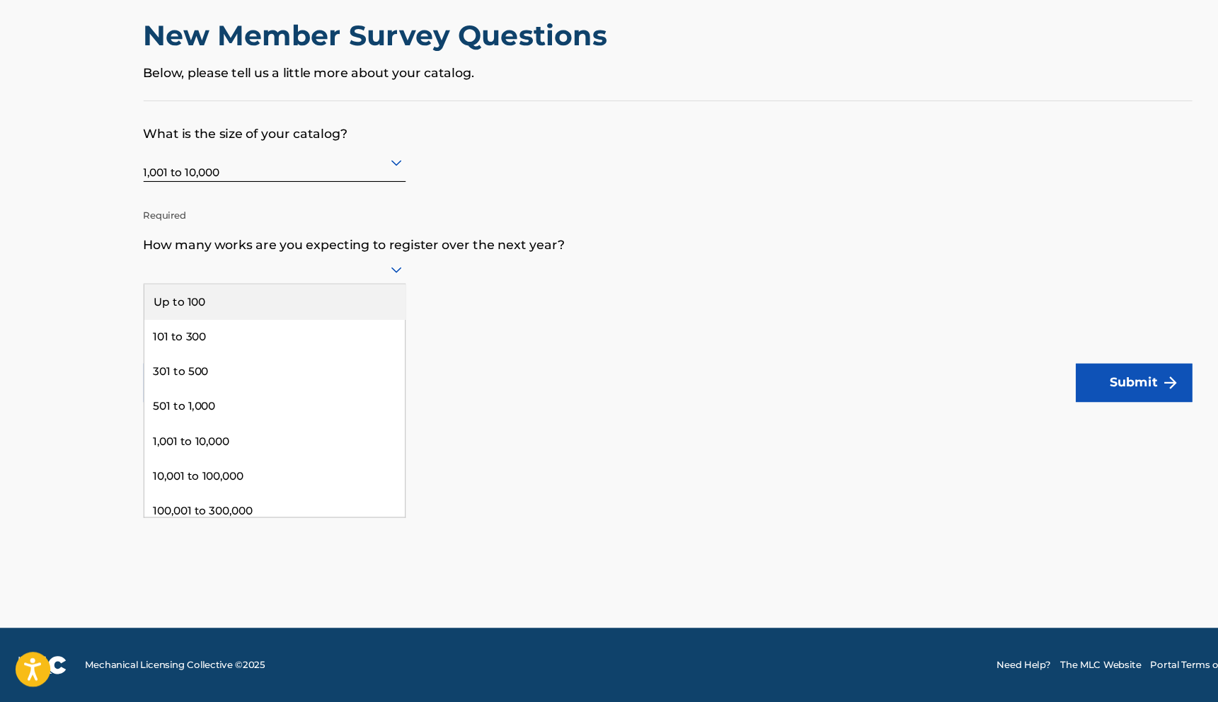
click at [293, 308] on div at bounding box center [250, 307] width 239 height 18
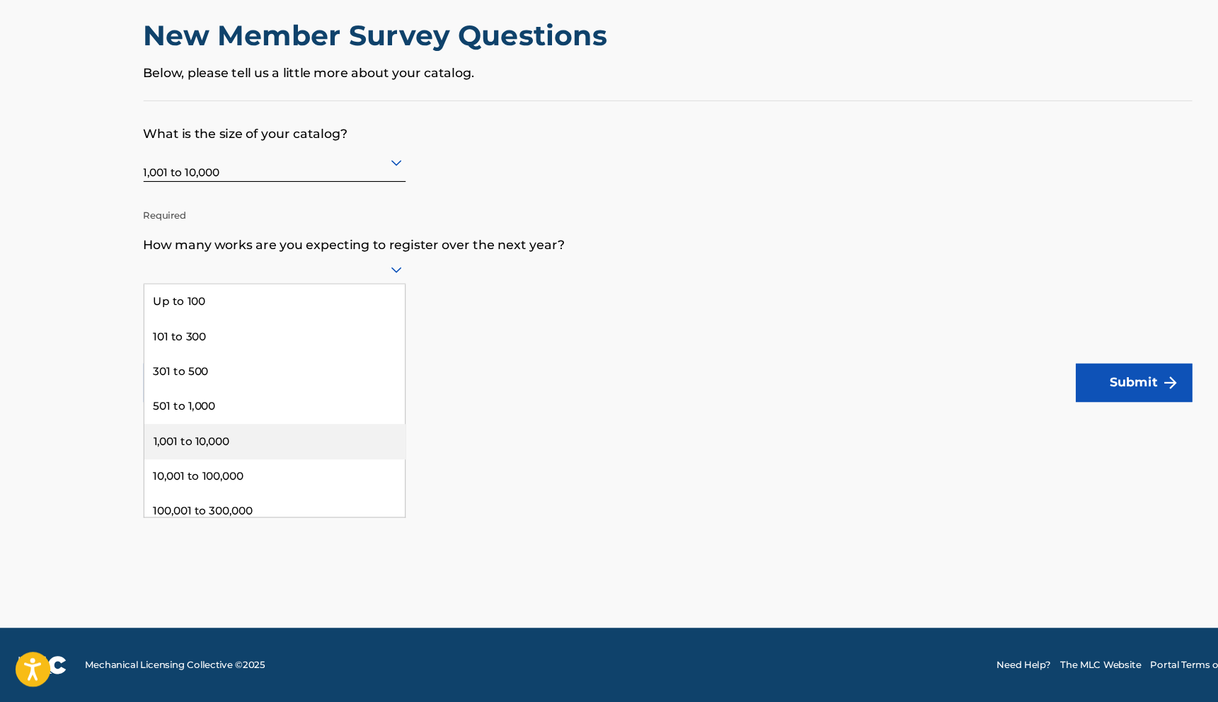
click at [222, 464] on div "1,001 to 10,000" at bounding box center [251, 464] width 238 height 32
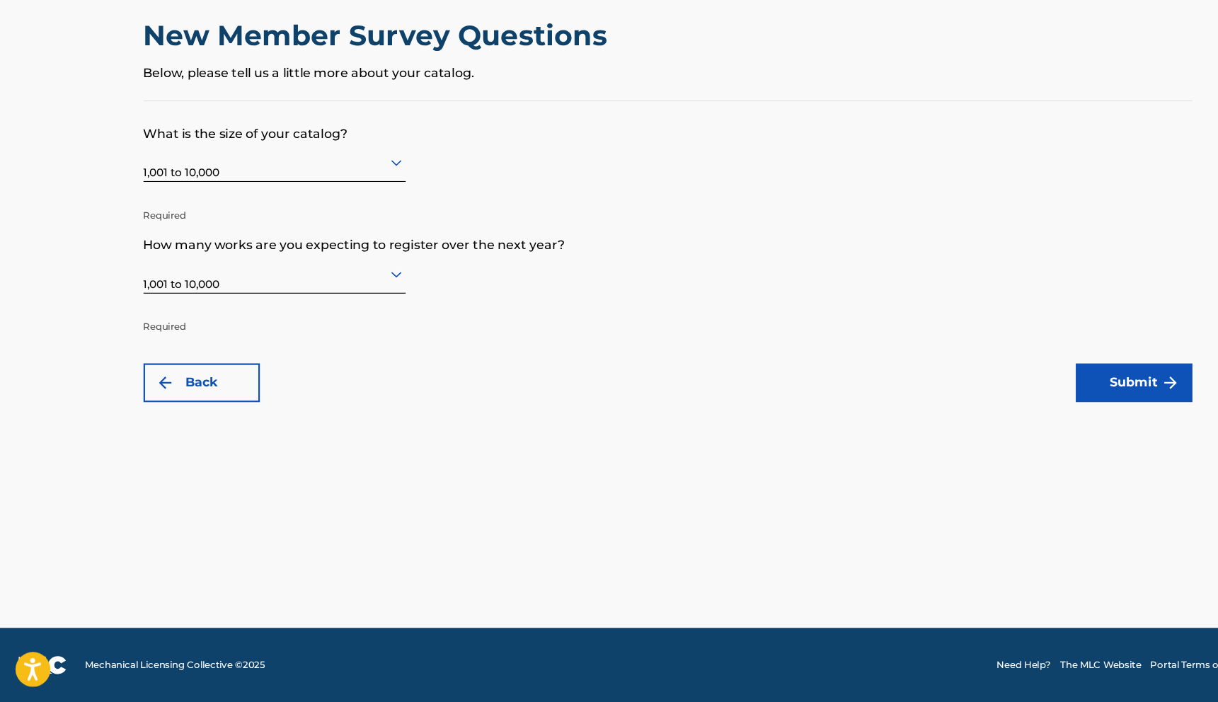
click at [353, 219] on div "1,001 to 10,000" at bounding box center [250, 209] width 239 height 35
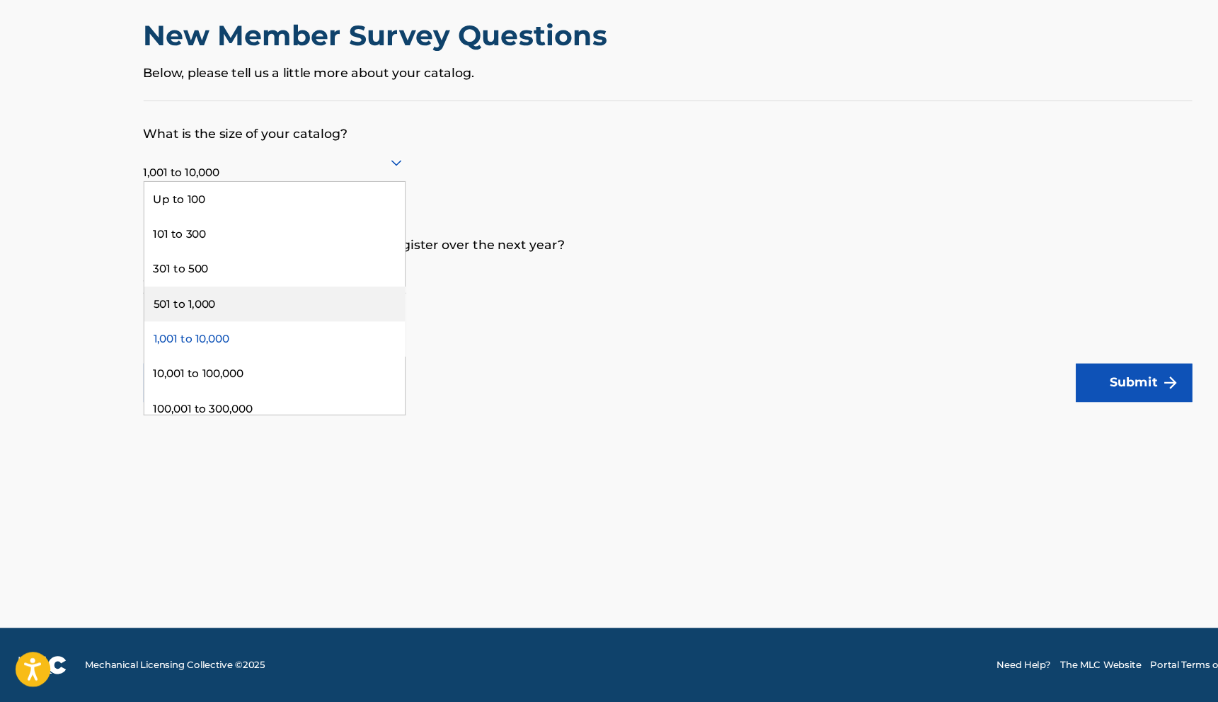
click at [272, 330] on div "501 to 1,000" at bounding box center [251, 339] width 238 height 32
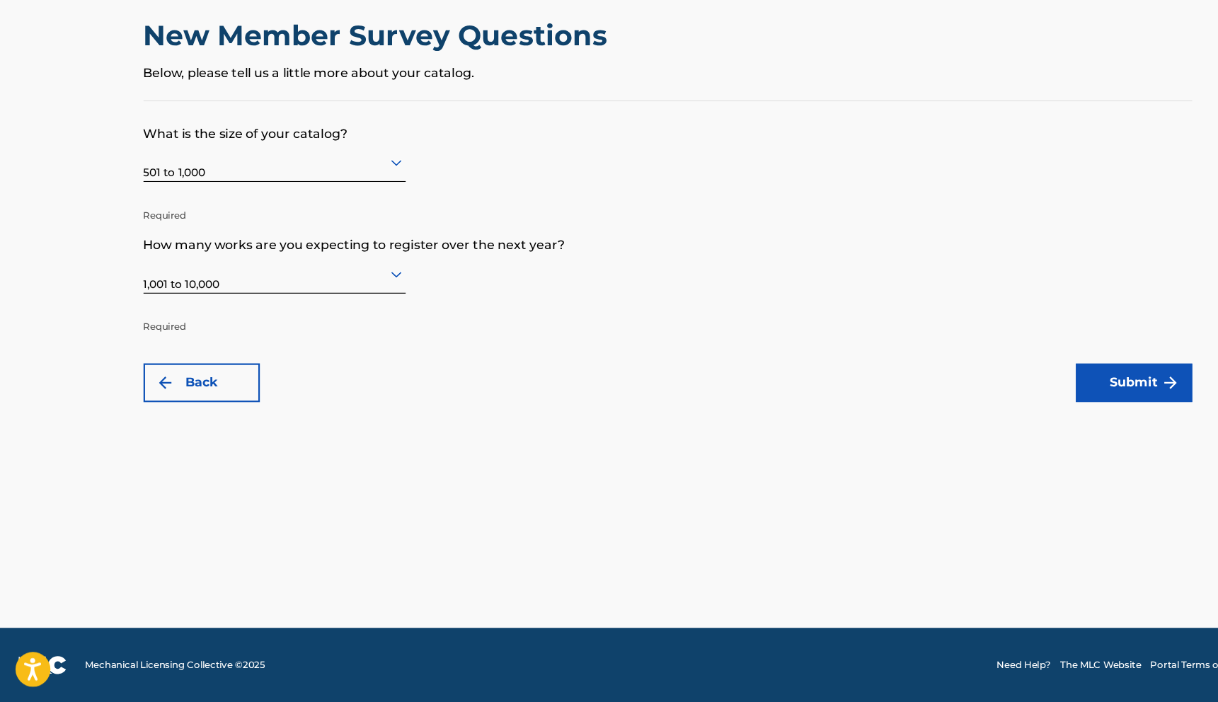
click at [1040, 413] on button "Submit" at bounding box center [1035, 410] width 106 height 35
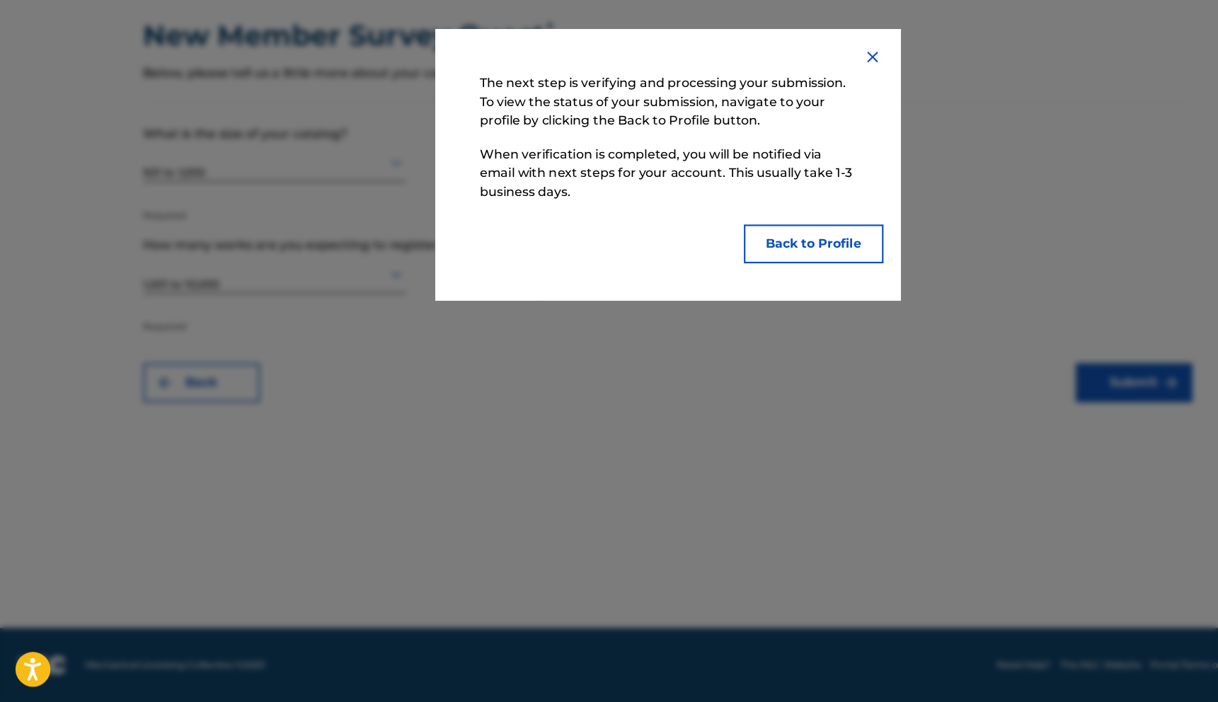
click at [764, 284] on button "Back to Profile" at bounding box center [742, 283] width 127 height 35
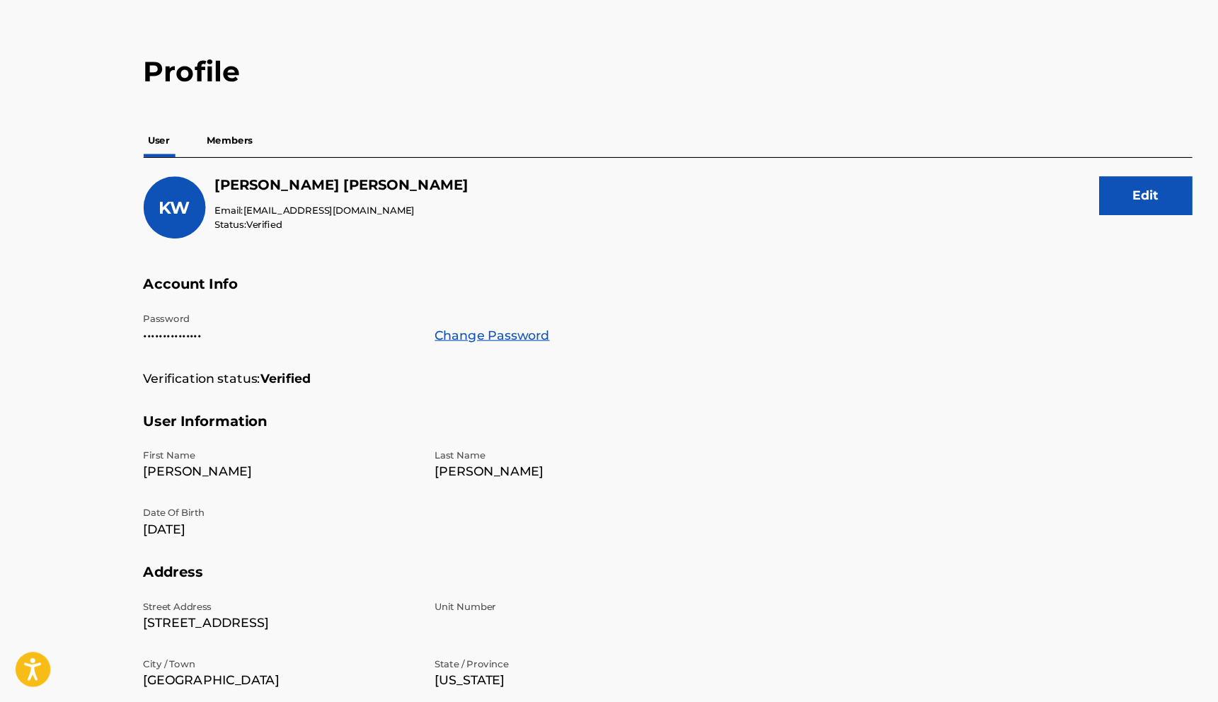
click at [221, 189] on p "Members" at bounding box center [210, 190] width 50 height 30
